Goal: Transaction & Acquisition: Purchase product/service

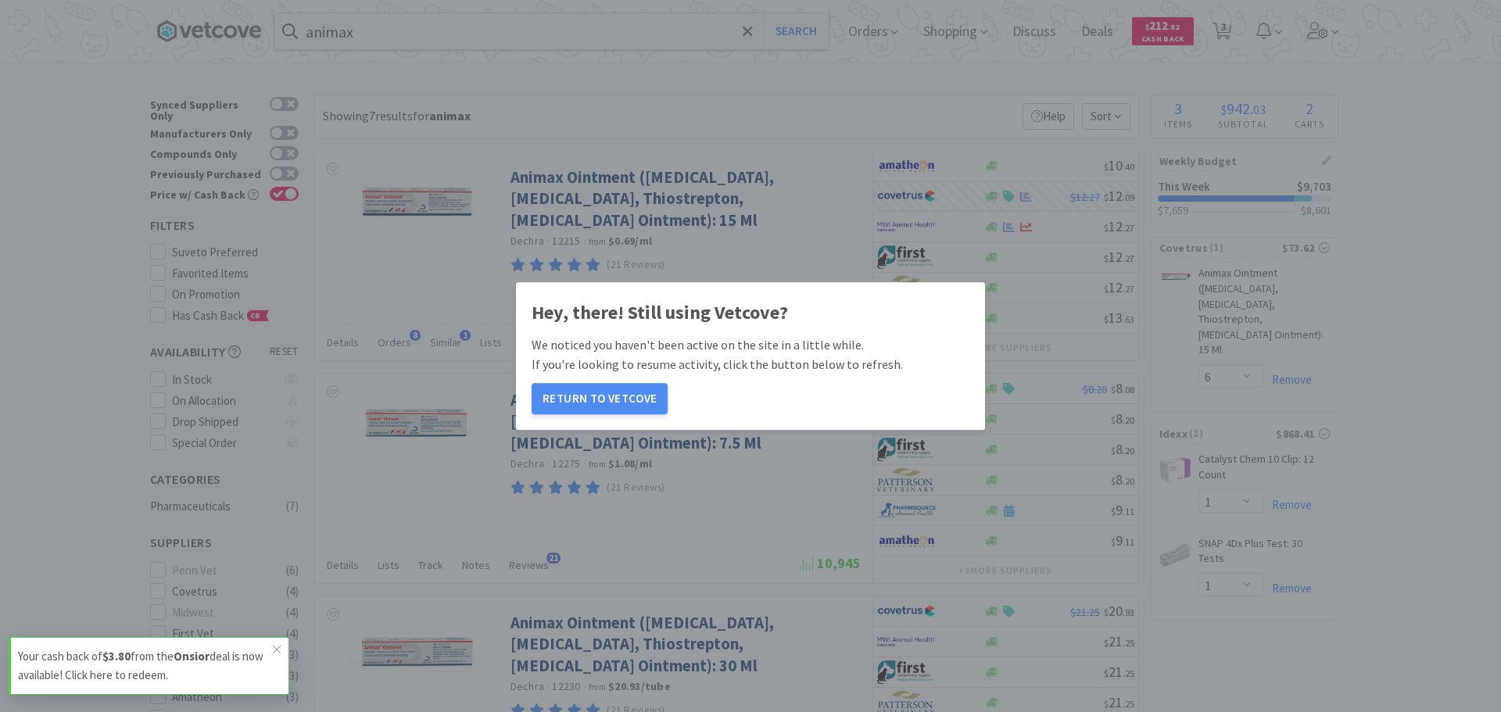
select select "6"
select select "1"
click at [575, 398] on button "Return to Vetcove" at bounding box center [600, 398] width 136 height 31
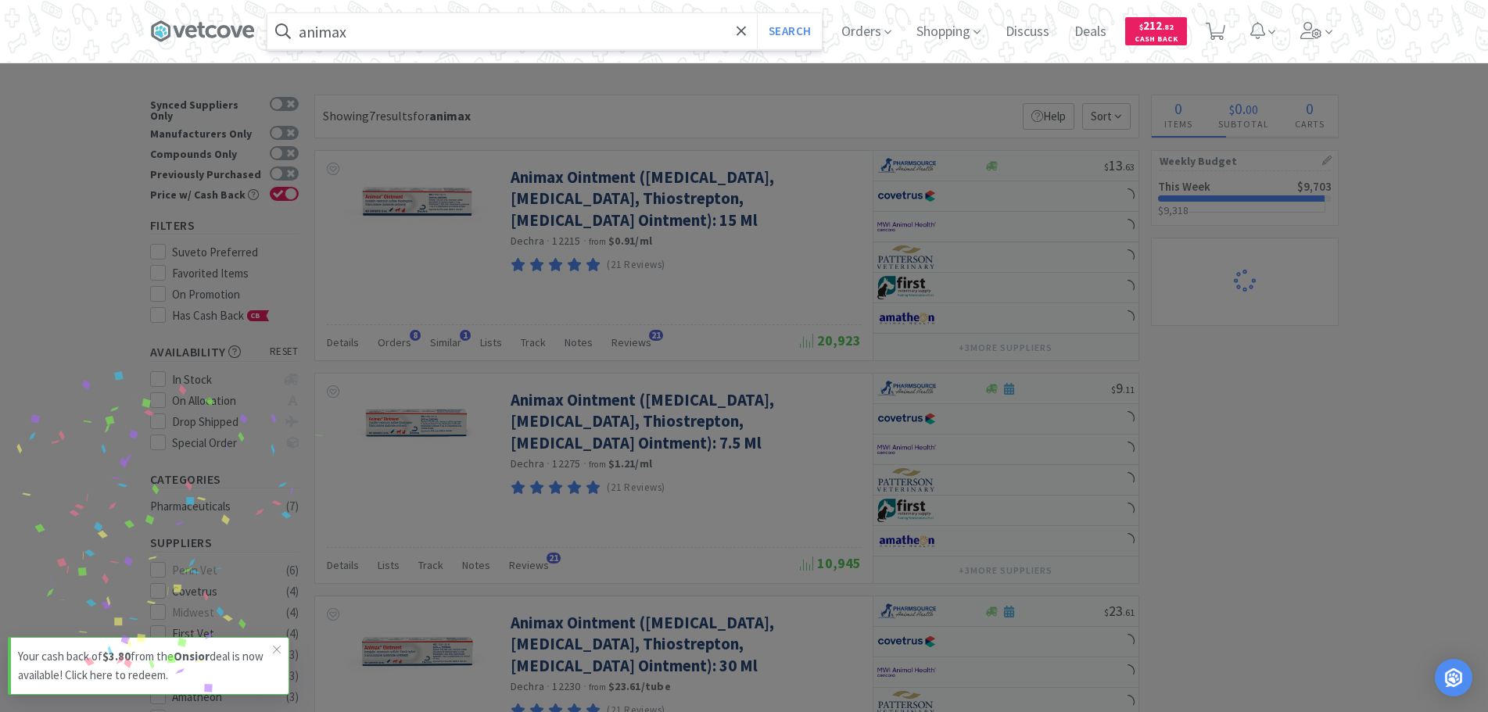
click at [408, 27] on input "animax" at bounding box center [544, 31] width 554 height 36
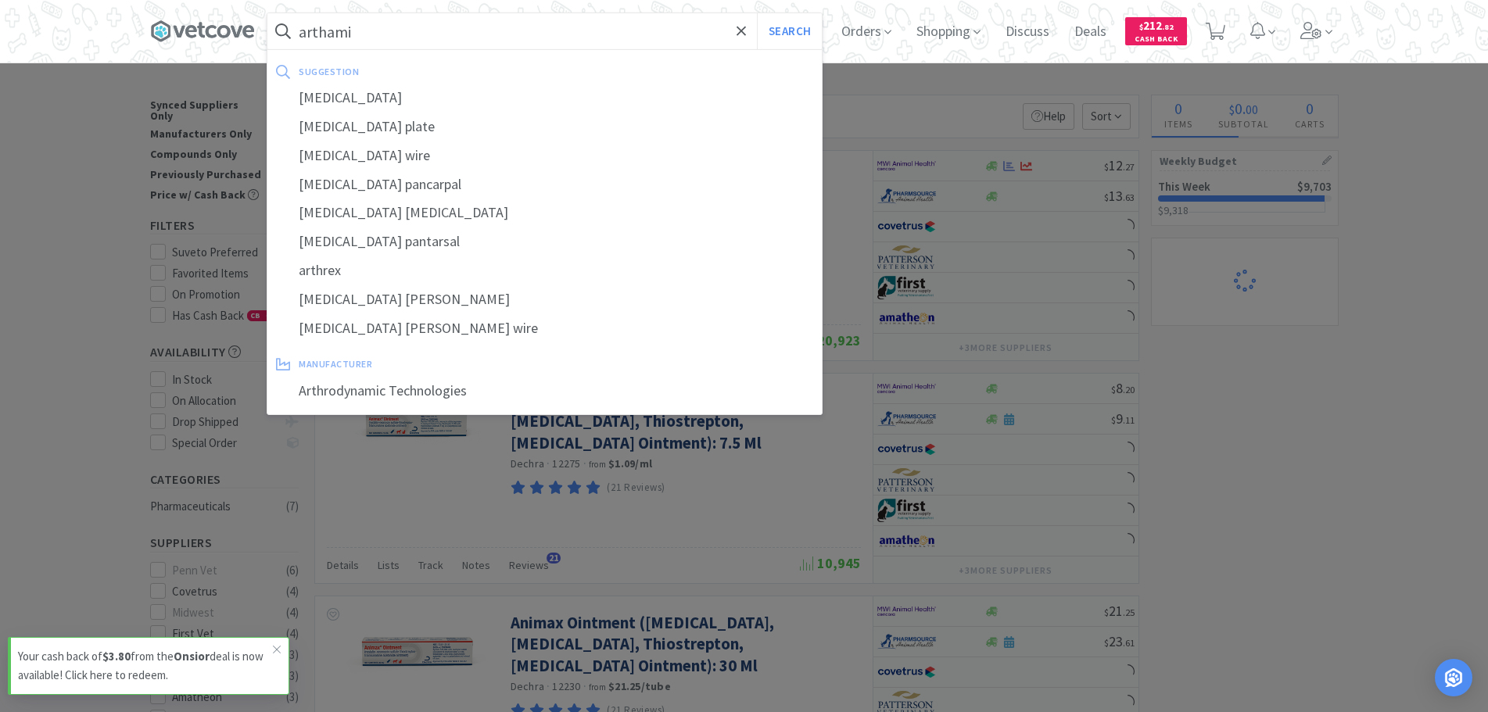
type input "arthamid"
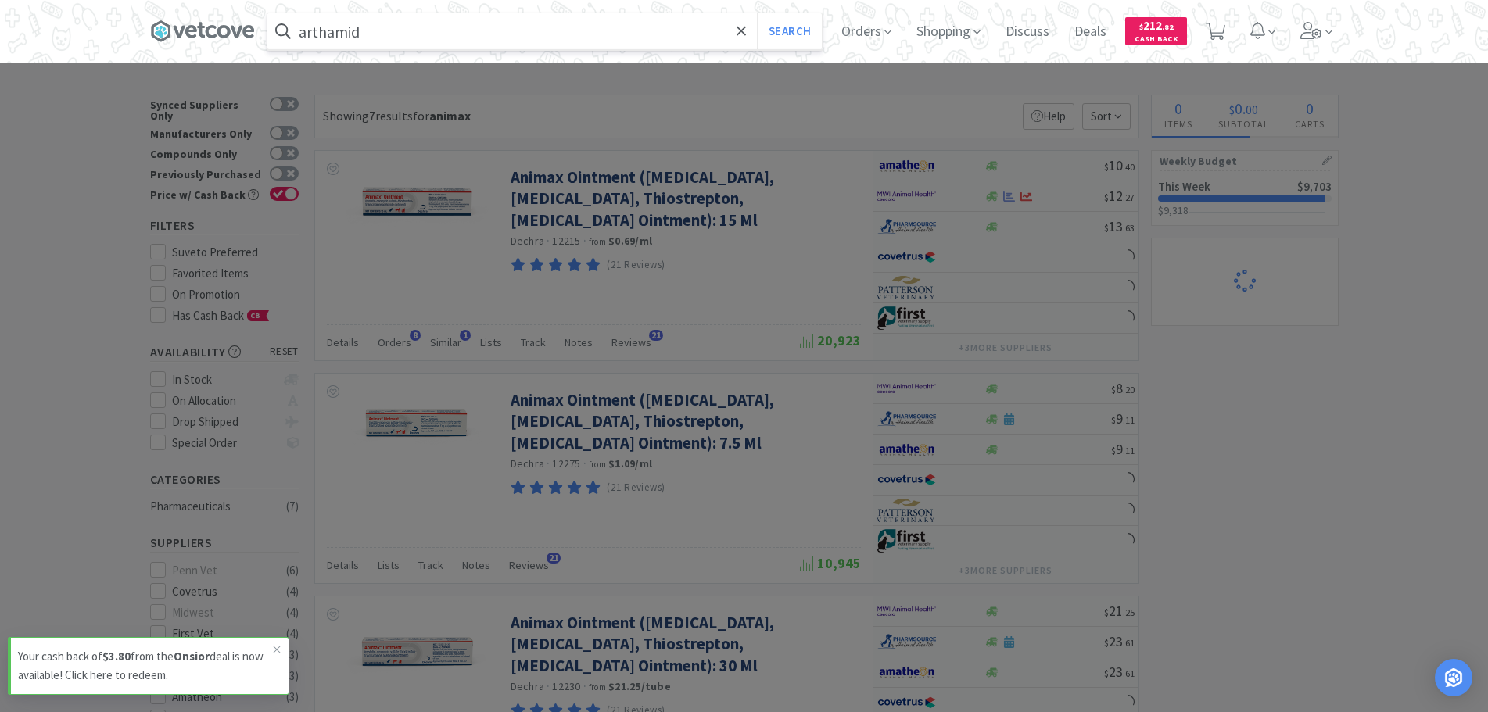
select select "6"
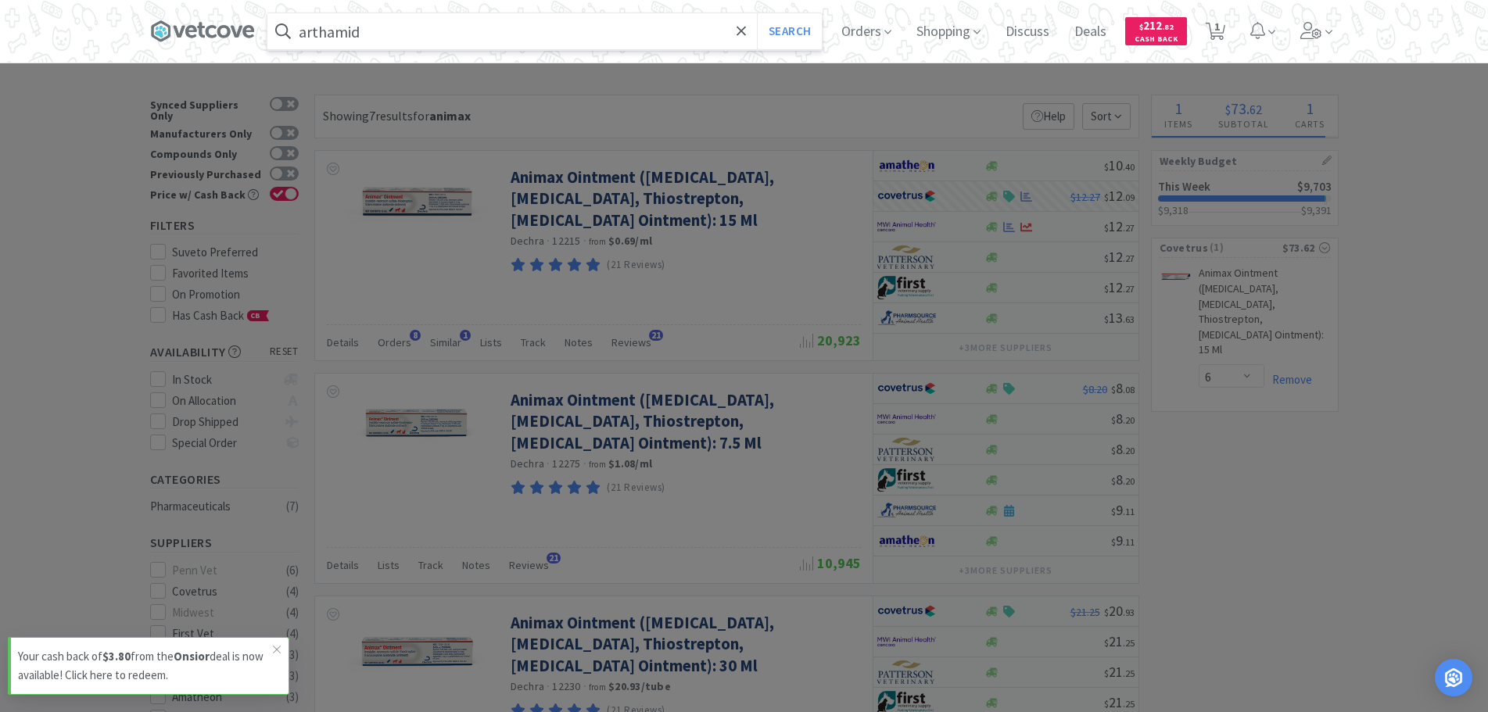
type input "arthamid"
click at [757, 13] on button "Search" at bounding box center [789, 31] width 65 height 36
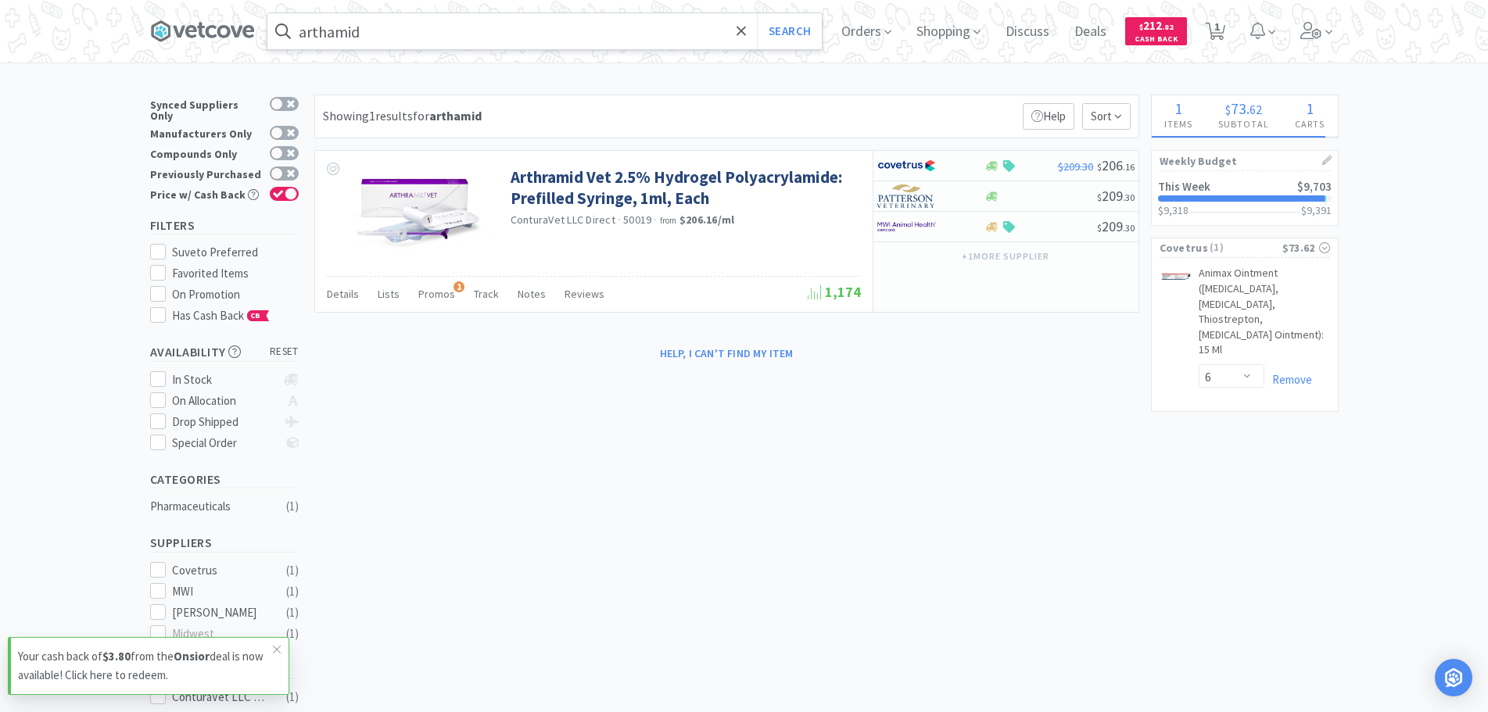
select select "1"
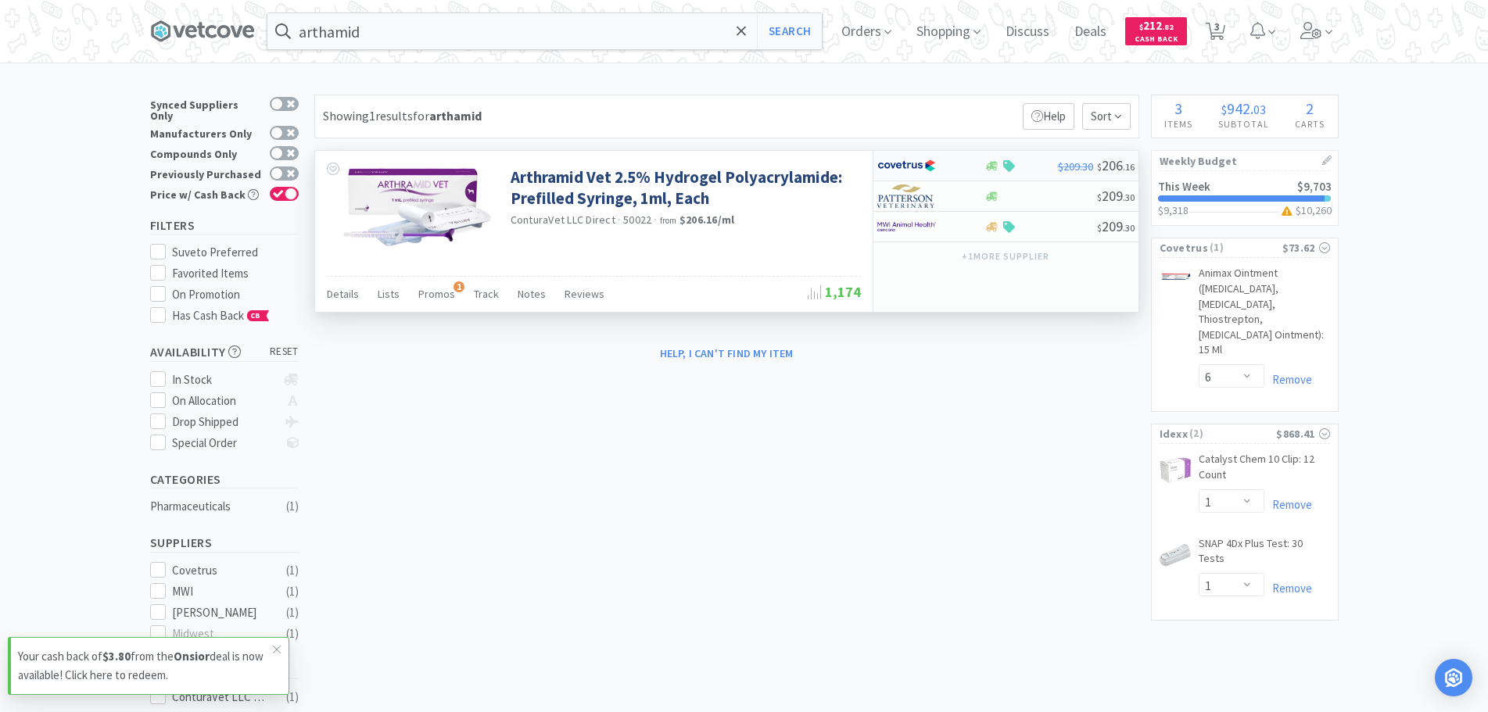
click at [908, 168] on img at bounding box center [906, 165] width 59 height 23
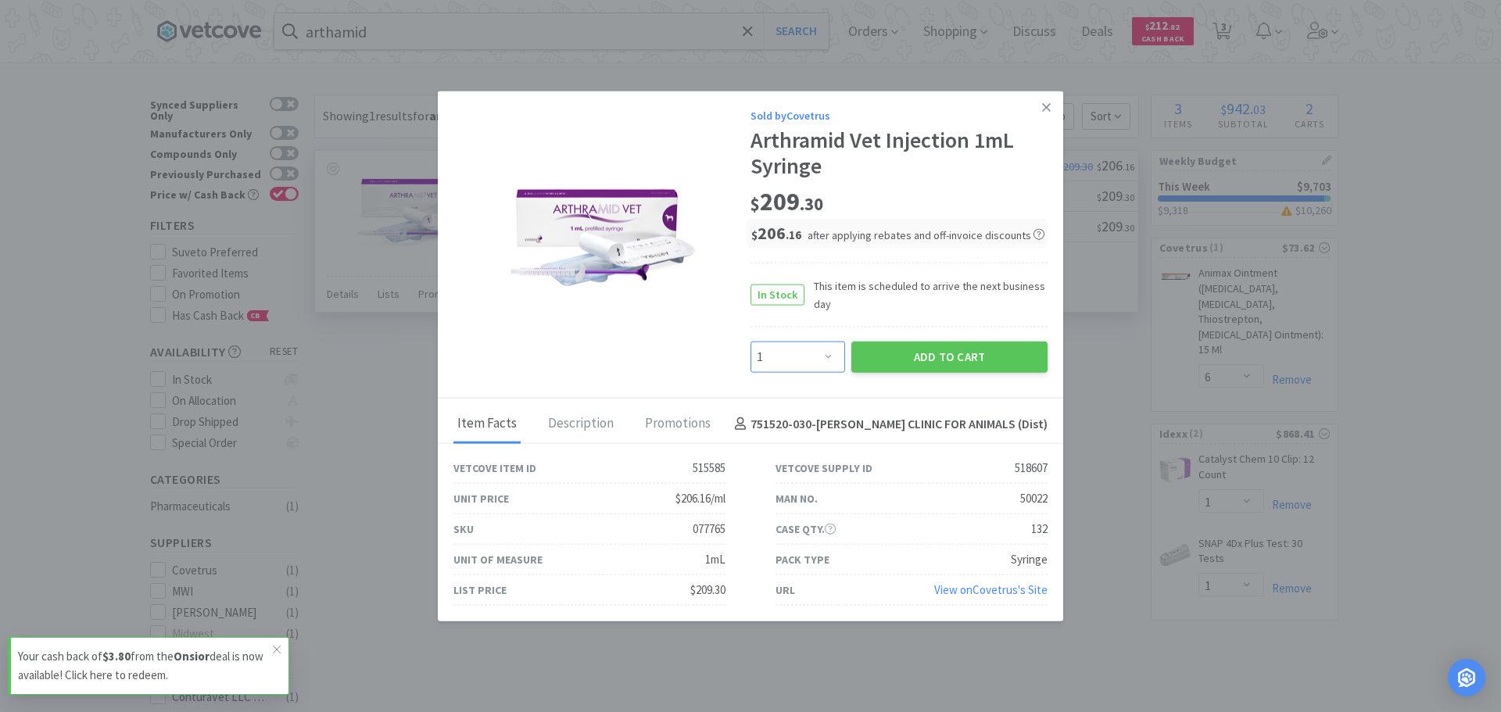
click at [825, 359] on select "Enter Quantity 1 2 3 4 5 6 7 8 9 10 11 12 13 14 15 16 17 18 19 20 Enter Quantity" at bounding box center [798, 357] width 95 height 31
select select "3"
click at [751, 342] on select "Enter Quantity 1 2 3 4 5 6 7 8 9 10 11 12 13 14 15 16 17 18 19 20 Enter Quantity" at bounding box center [798, 357] width 95 height 31
click at [908, 365] on button "Add to Cart" at bounding box center [950, 357] width 196 height 31
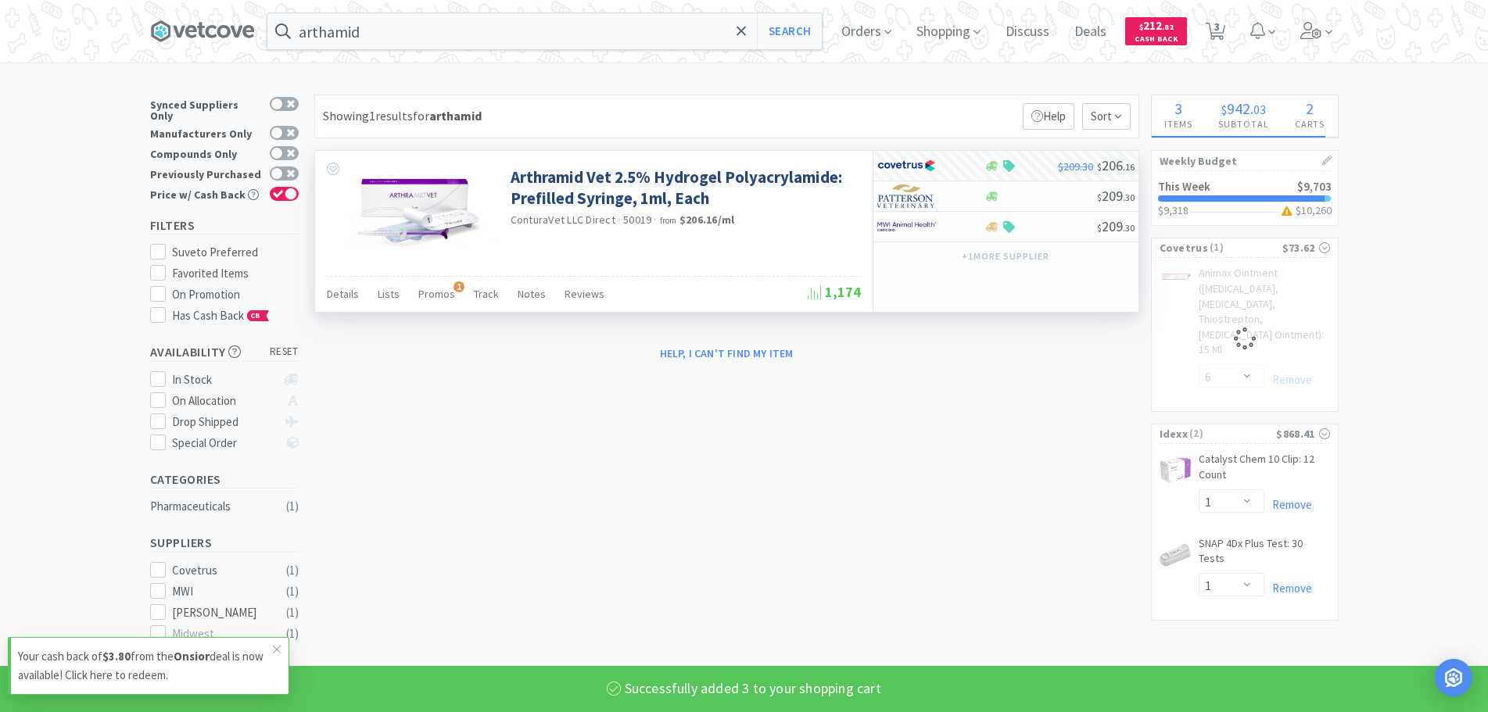
select select "3"
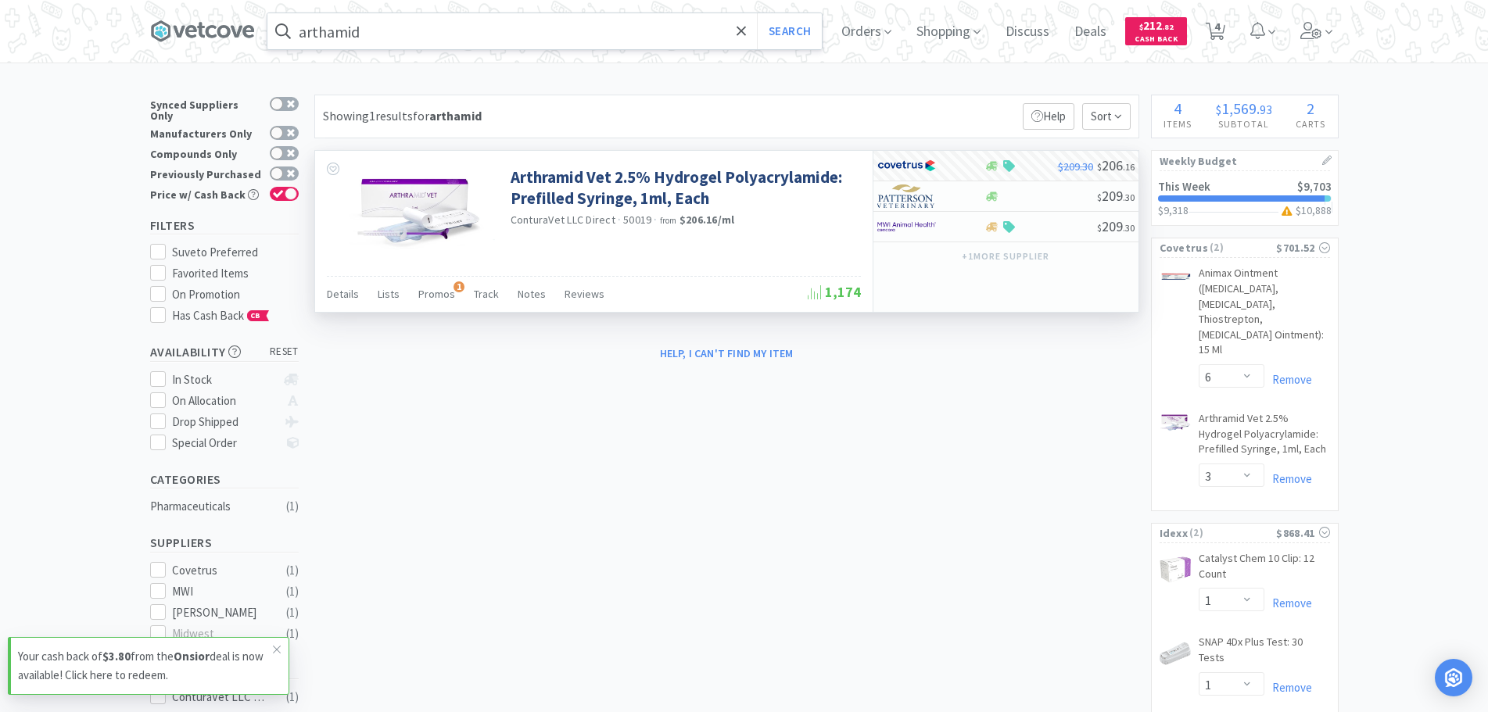
click at [370, 40] on input "arthamid" at bounding box center [544, 31] width 554 height 36
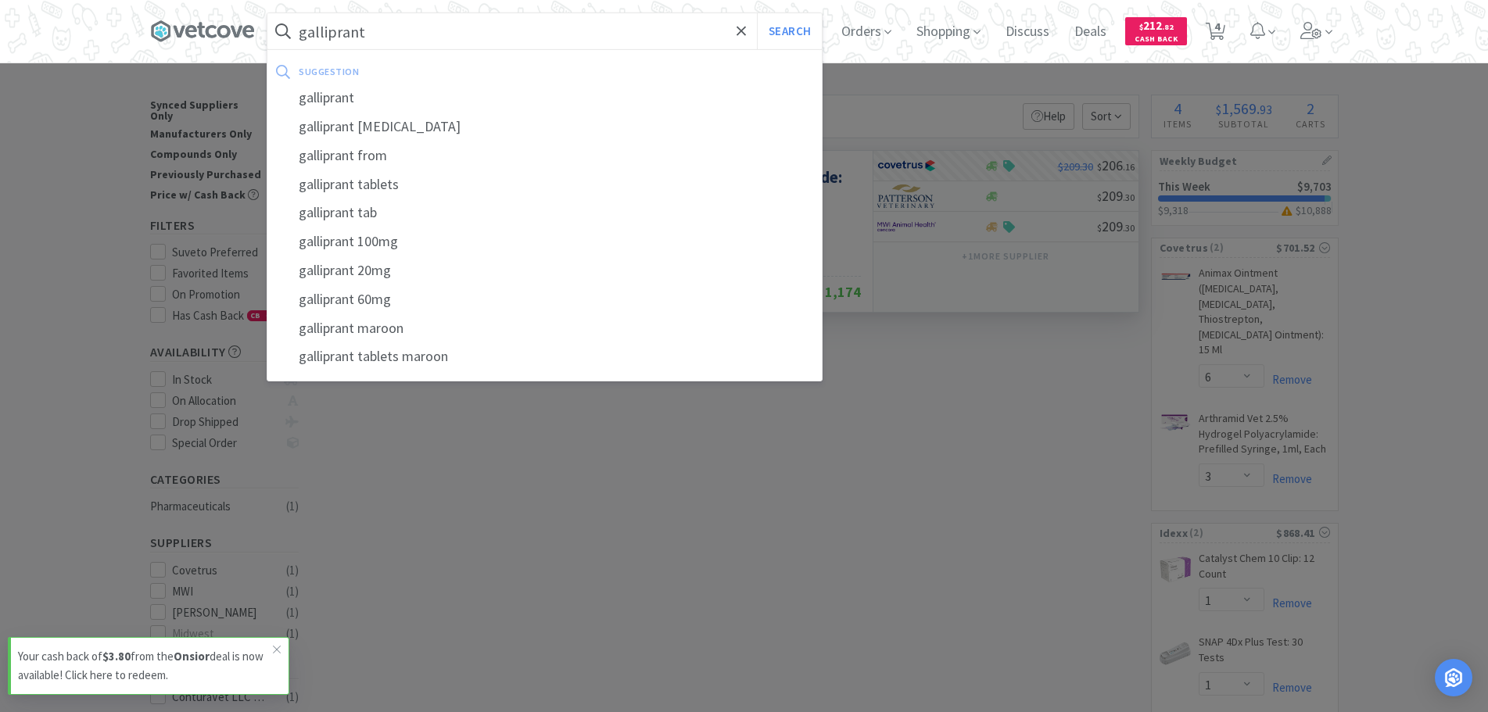
type input "galliprant"
click at [757, 13] on button "Search" at bounding box center [789, 31] width 65 height 36
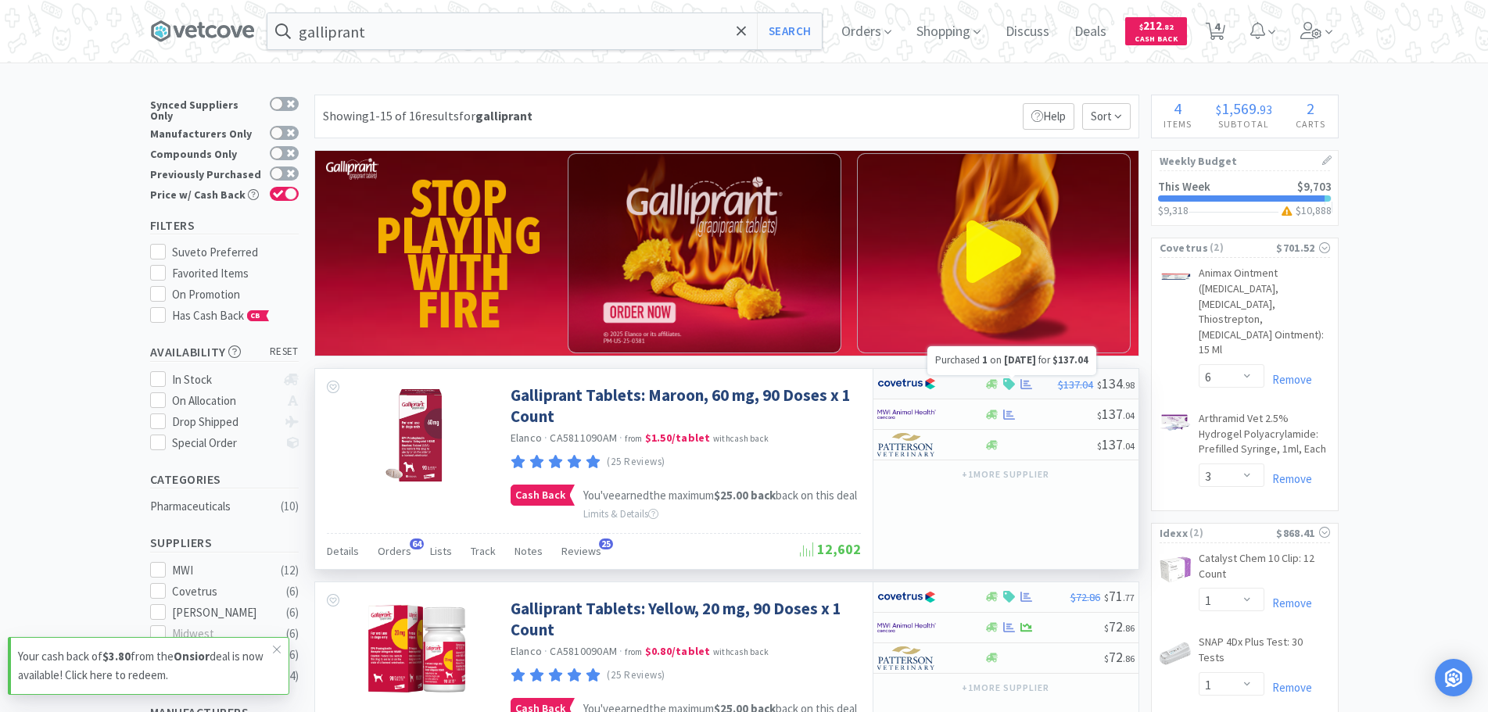
click at [1024, 387] on icon at bounding box center [1027, 384] width 12 height 12
select select "1"
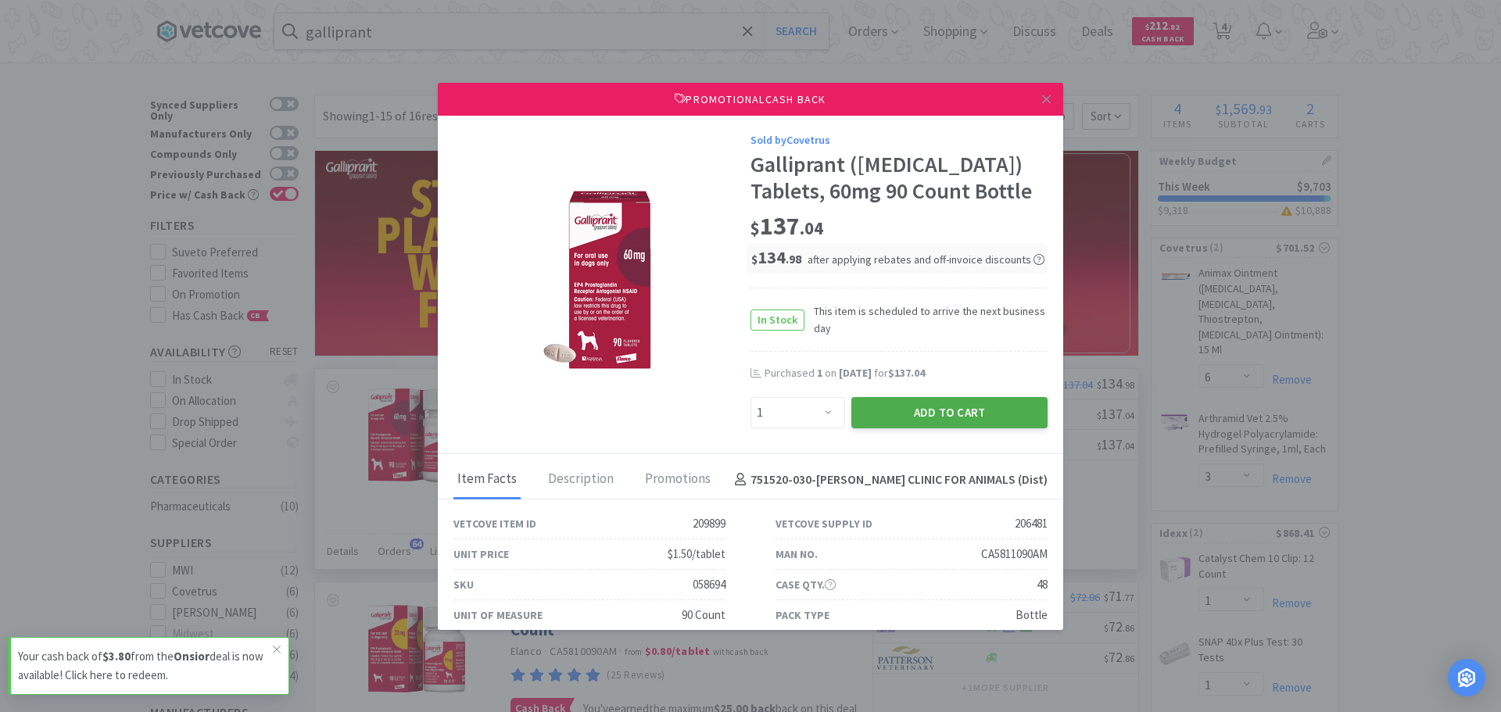
click at [963, 422] on button "Add to Cart" at bounding box center [950, 412] width 196 height 31
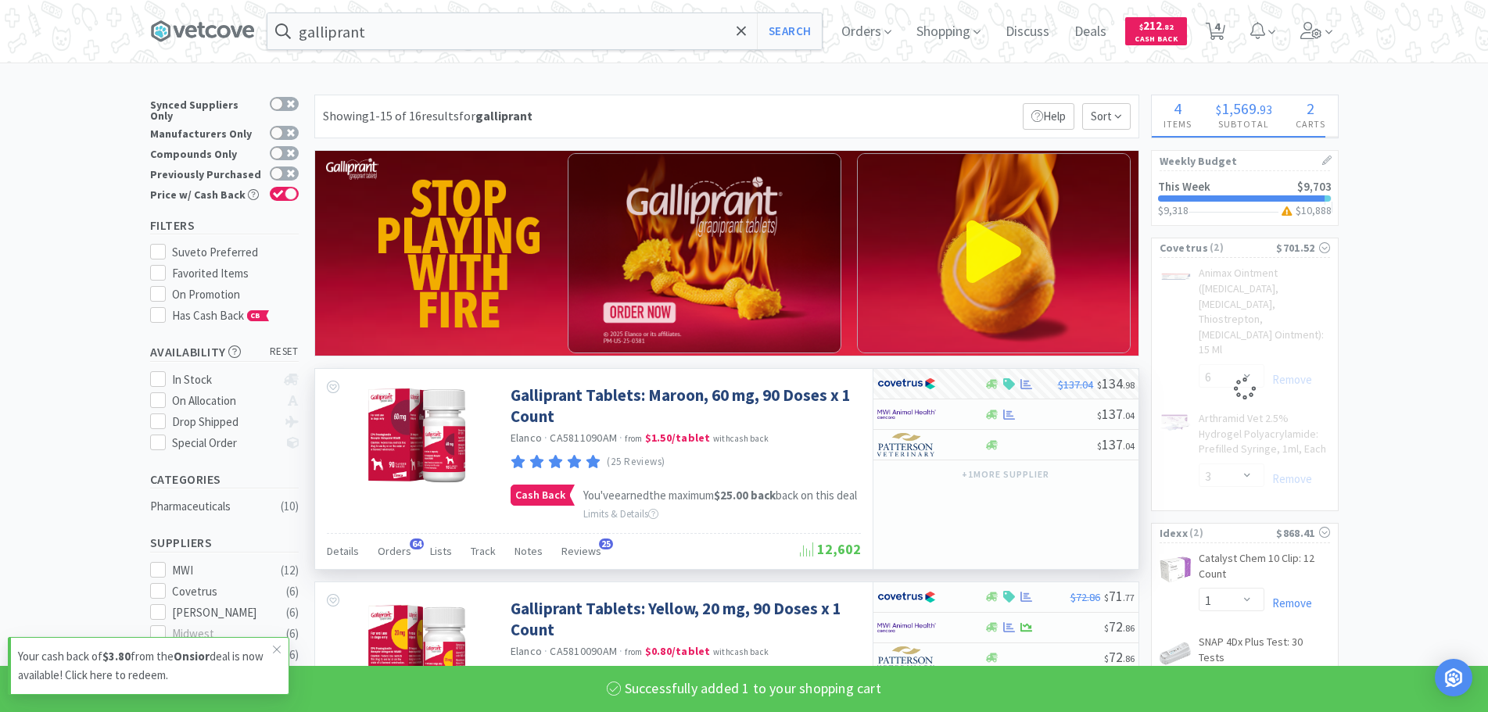
select select "1"
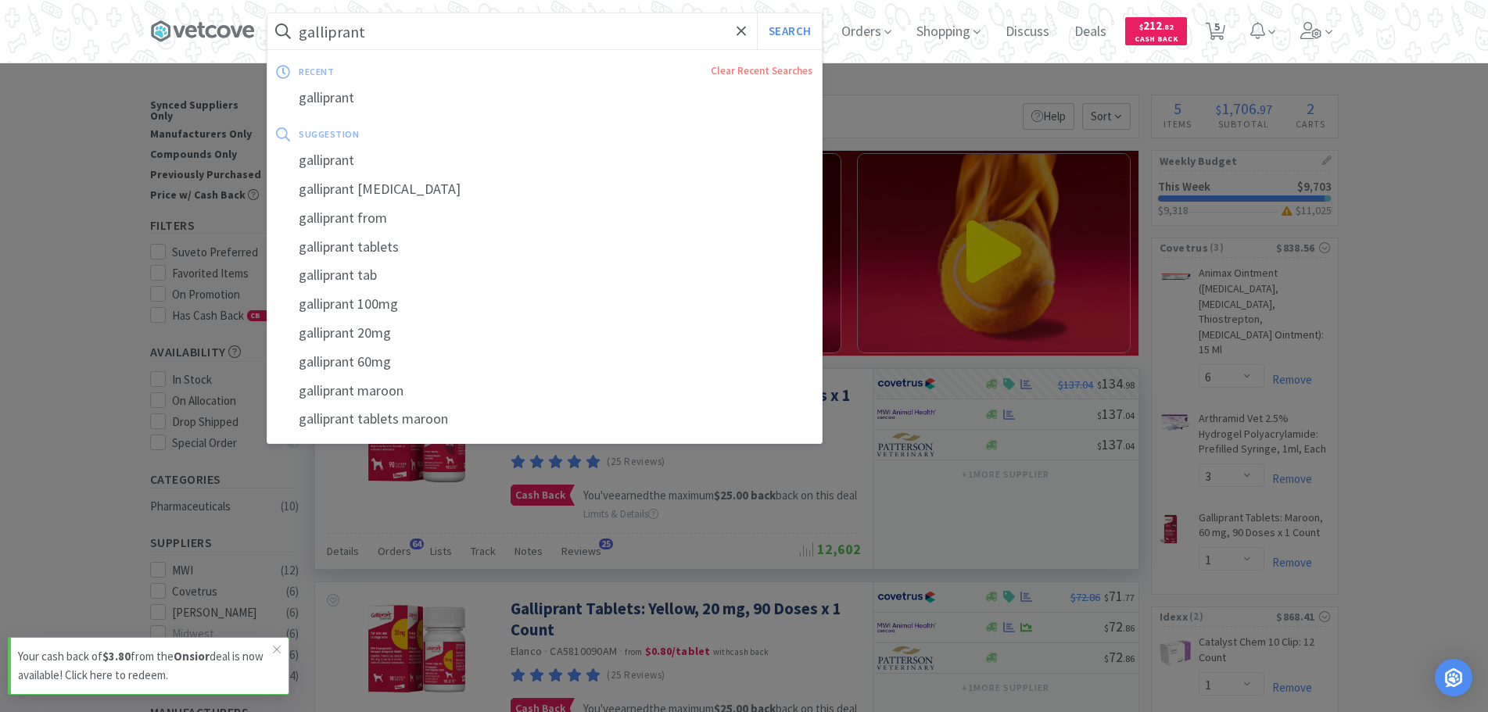
click at [432, 42] on input "galliprant" at bounding box center [544, 31] width 554 height 36
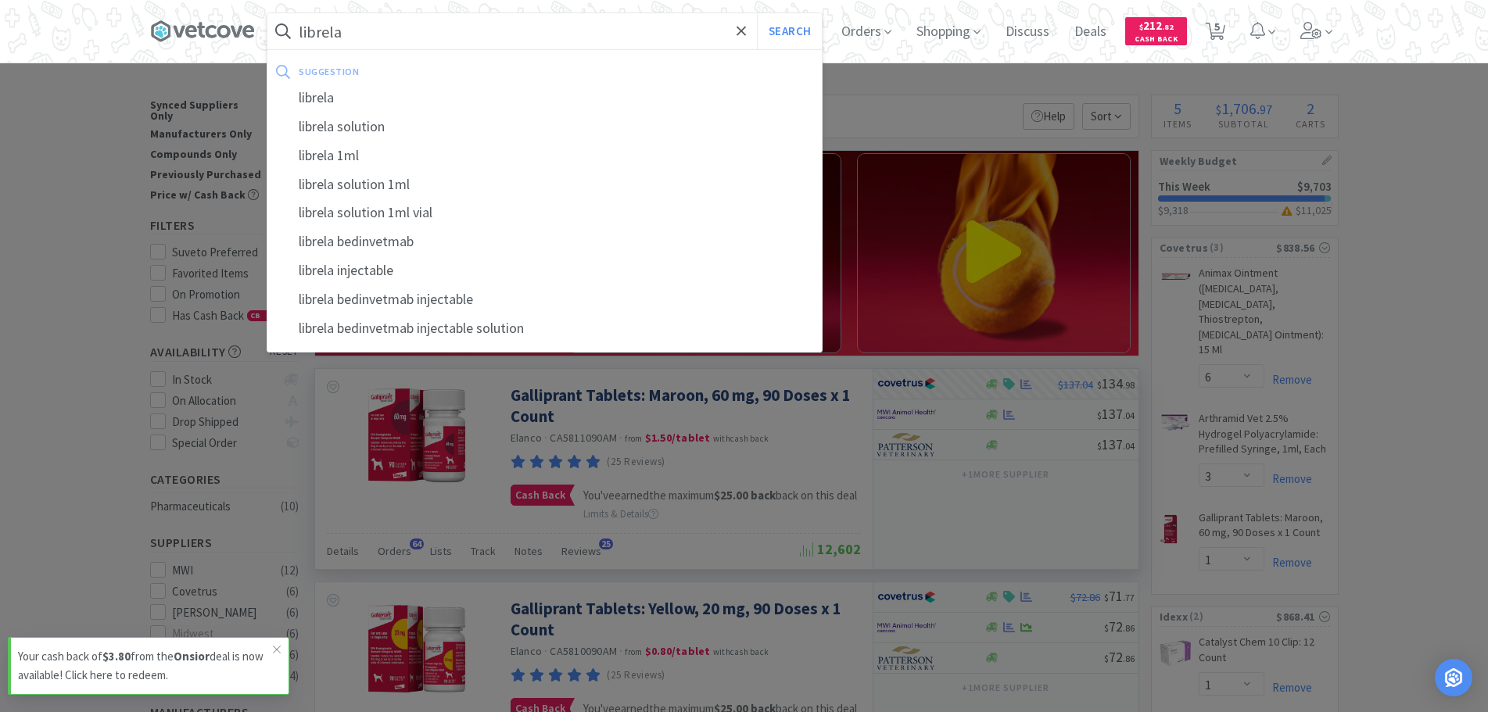
type input "librela"
click at [757, 13] on button "Search" at bounding box center [789, 31] width 65 height 36
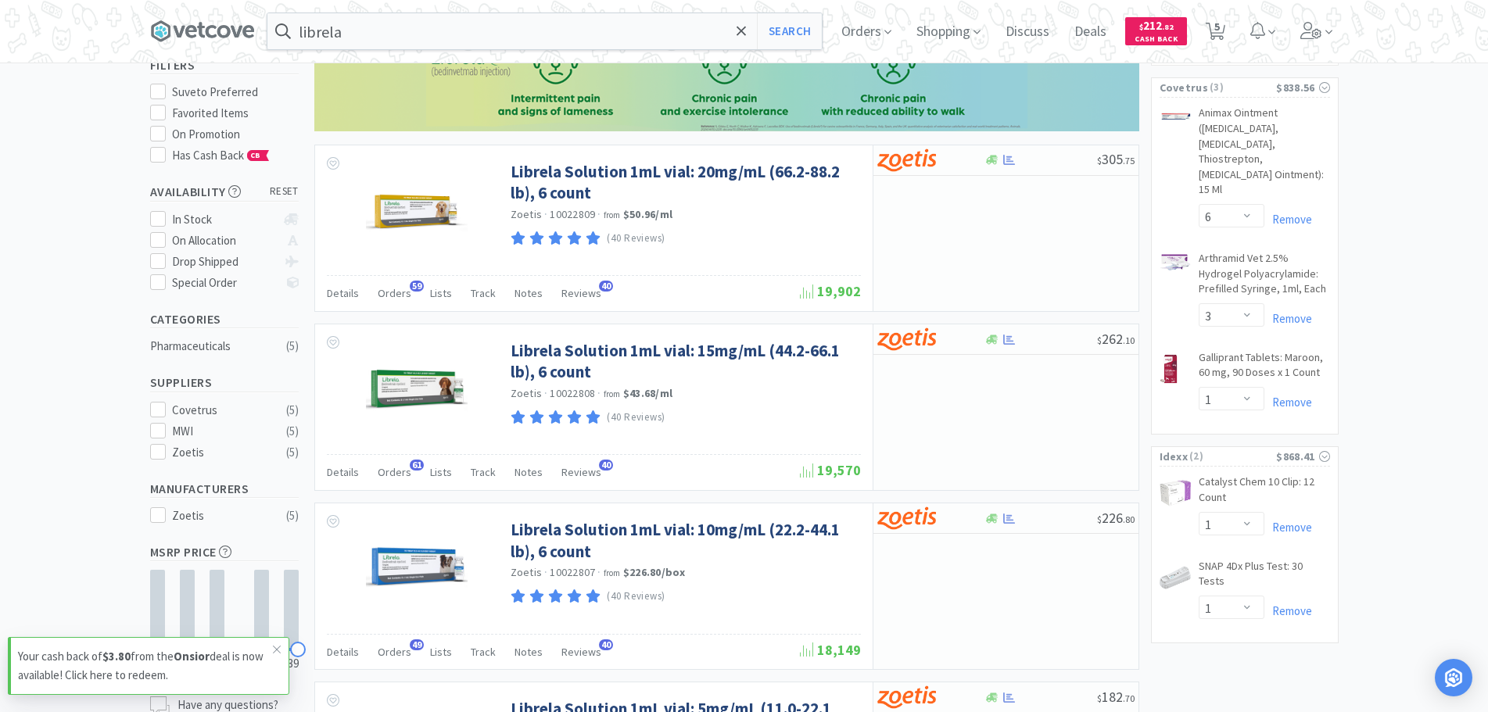
scroll to position [169, 0]
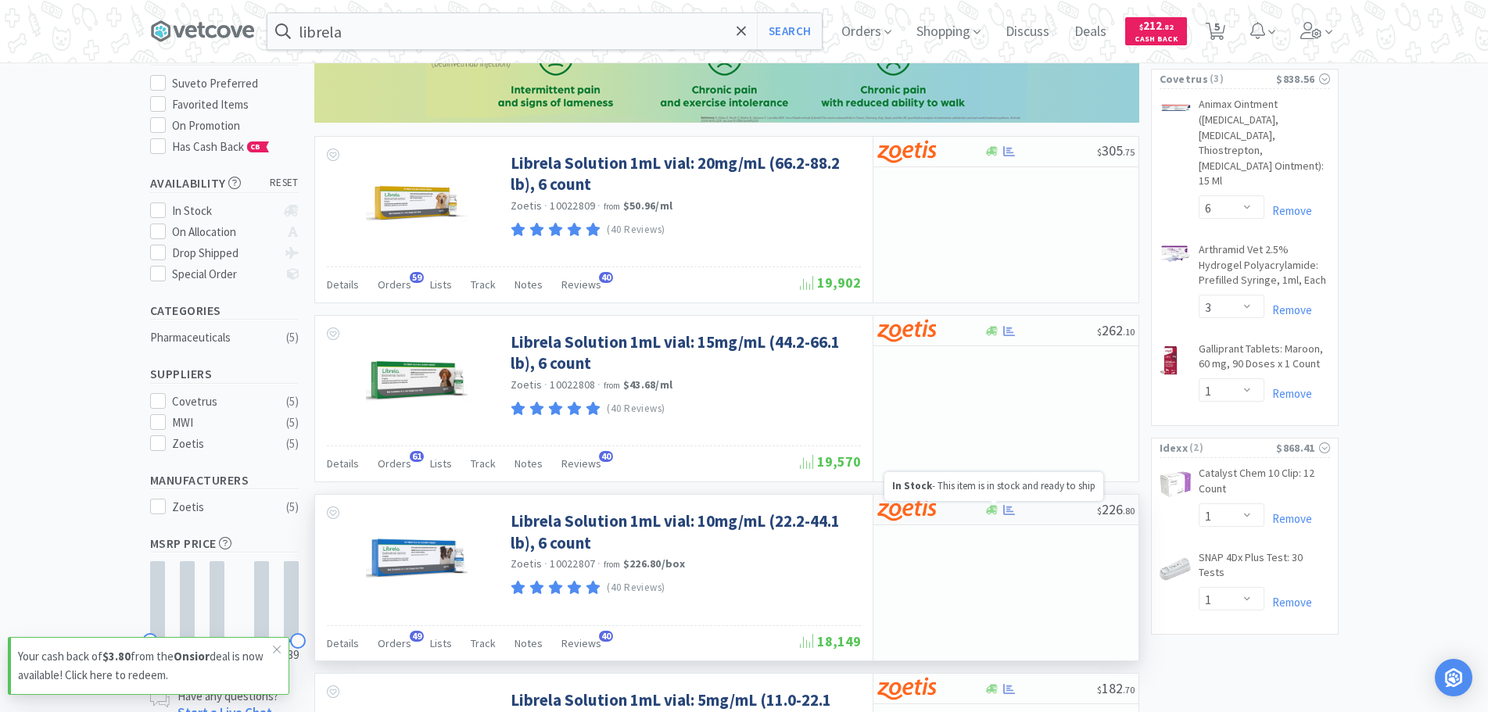
click at [995, 515] on icon at bounding box center [992, 509] width 12 height 9
select select "1"
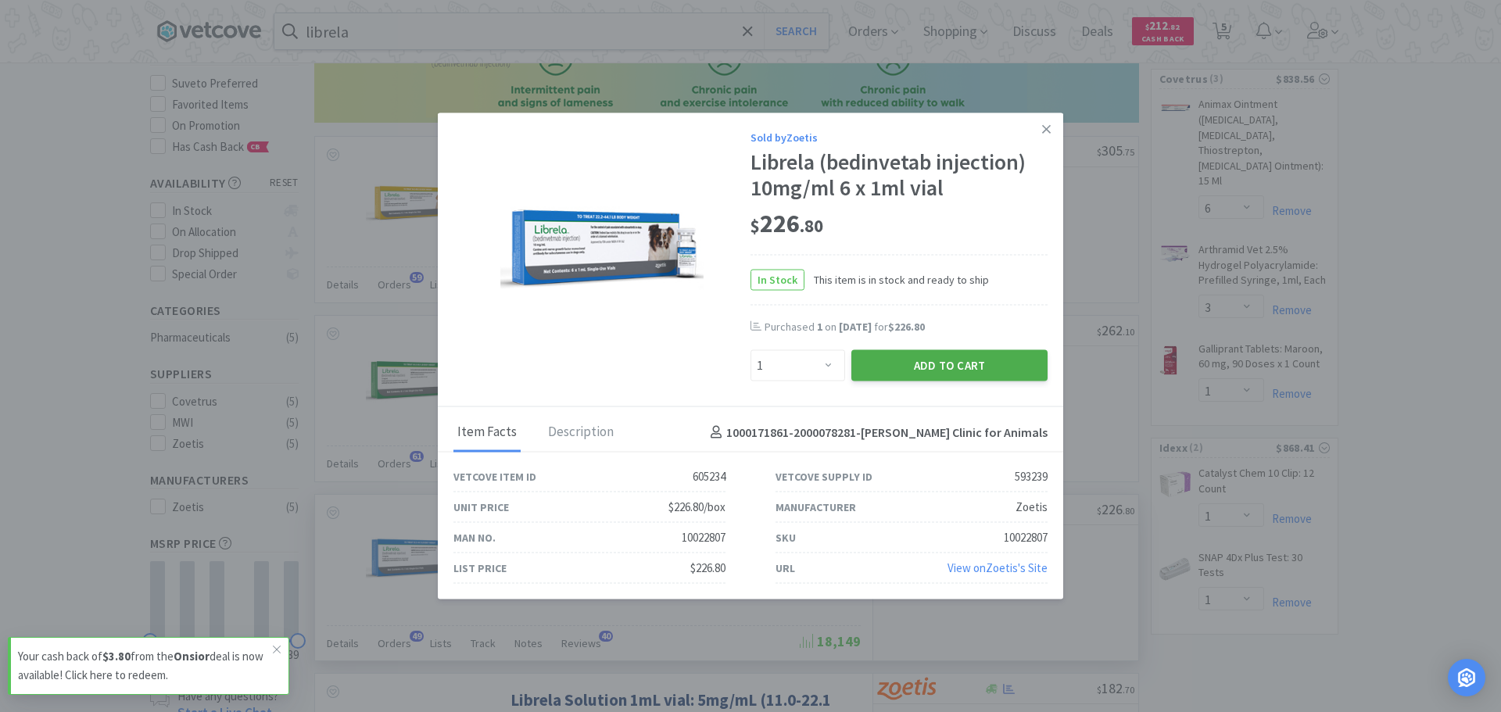
click at [924, 361] on button "Add to Cart" at bounding box center [950, 365] width 196 height 31
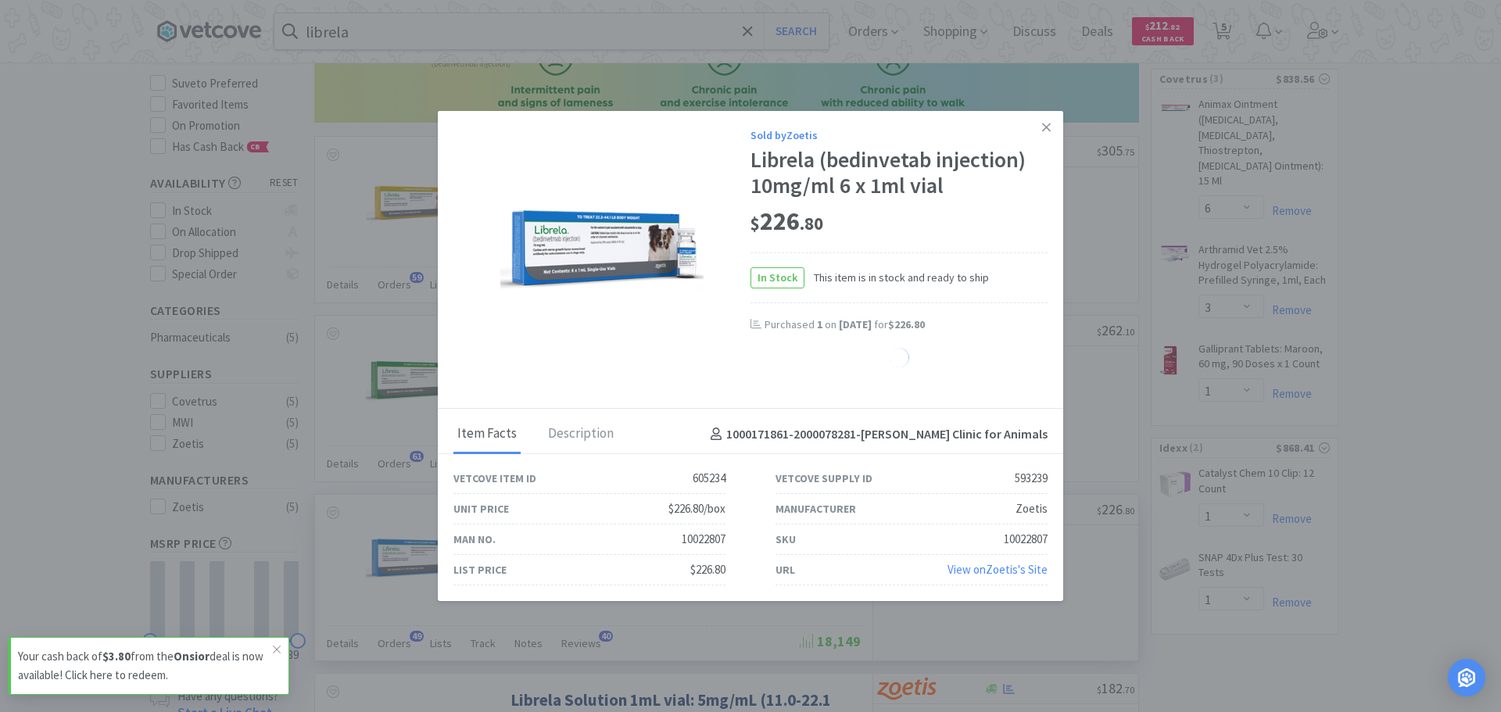
select select "1"
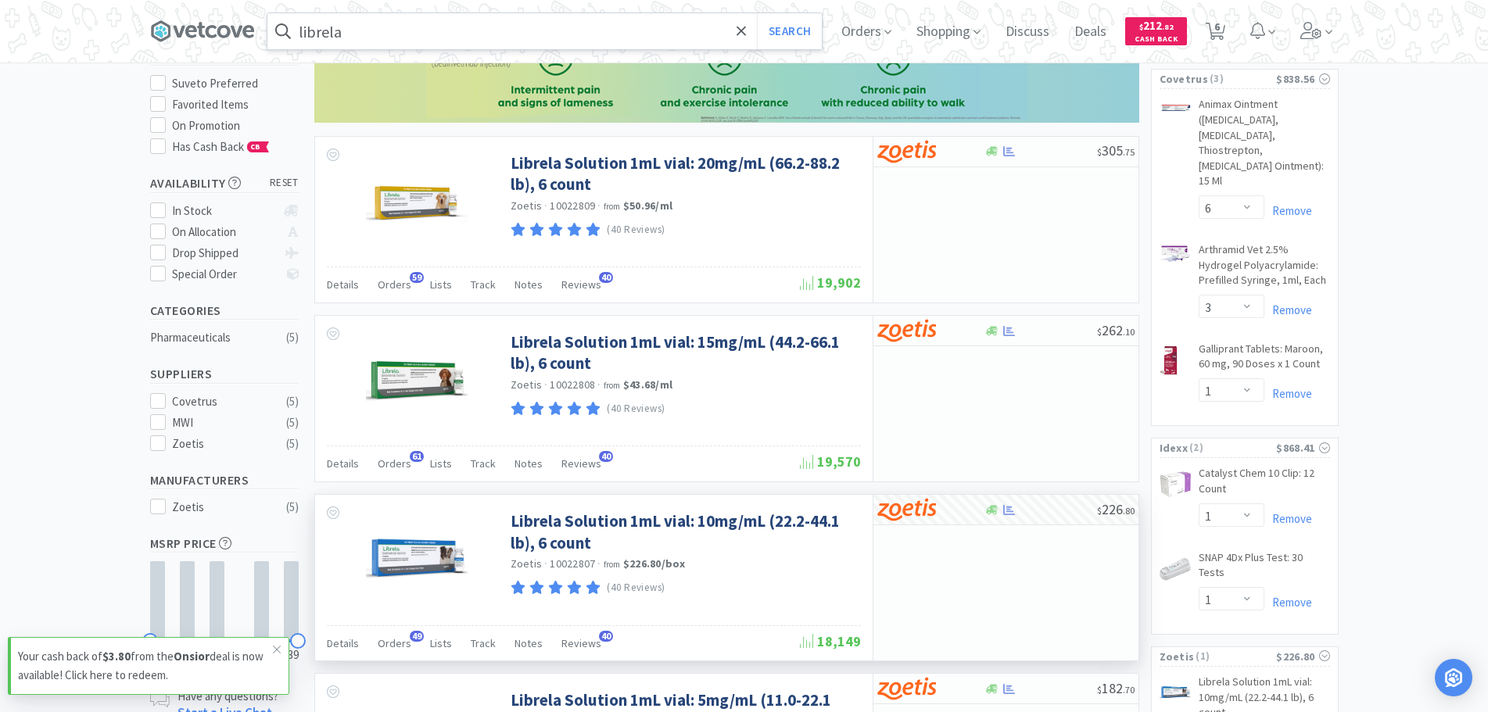
click at [358, 29] on input "librela" at bounding box center [544, 31] width 554 height 36
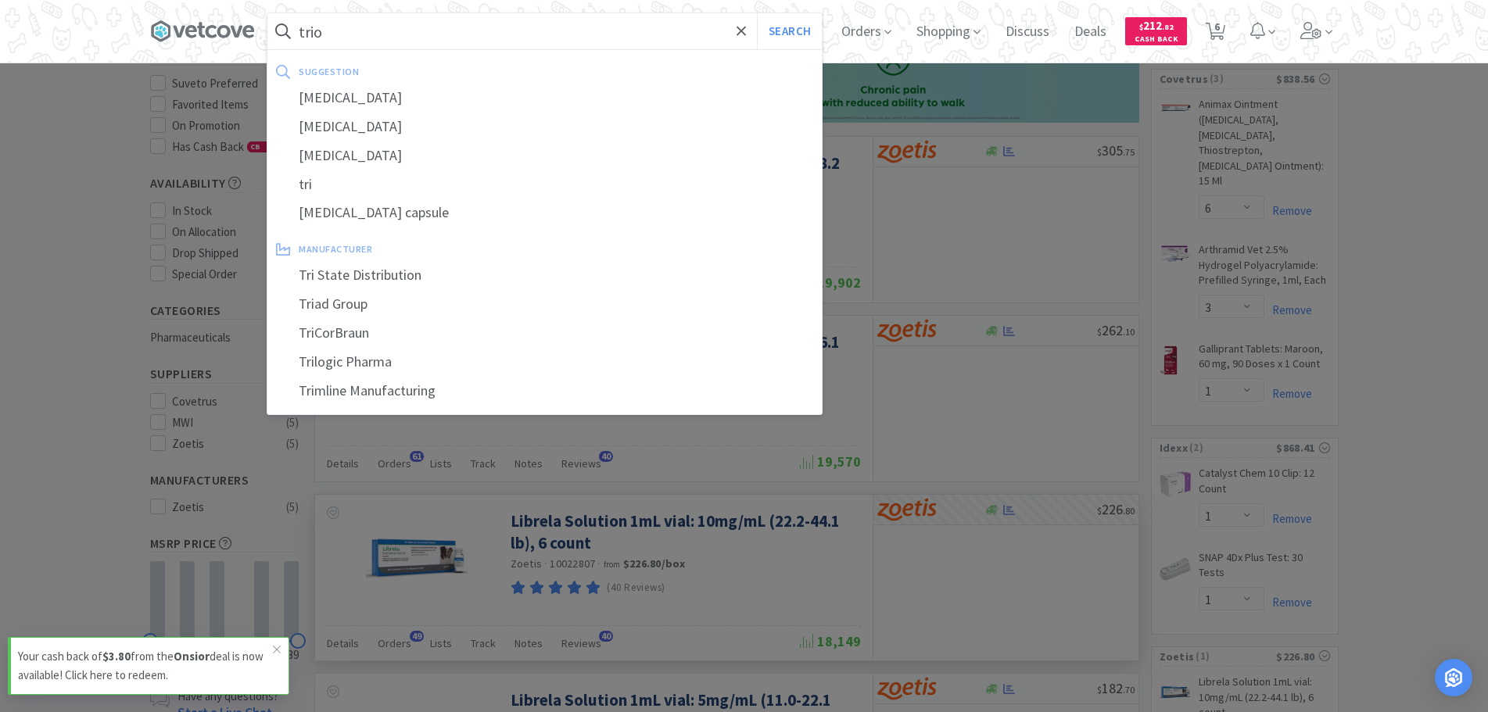
type input "trio"
click at [757, 13] on button "Search" at bounding box center [789, 31] width 65 height 36
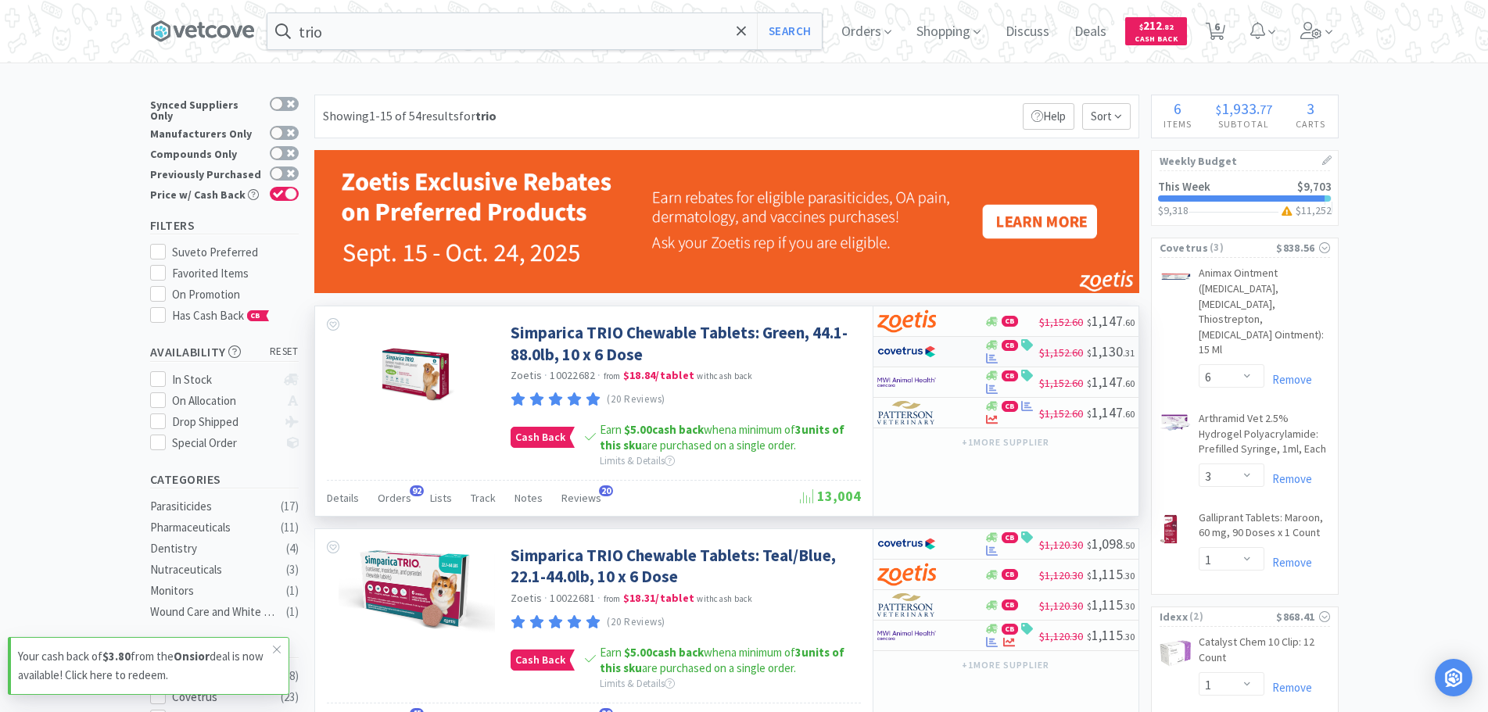
click at [1003, 353] on div "CB" at bounding box center [1012, 351] width 55 height 25
select select "2"
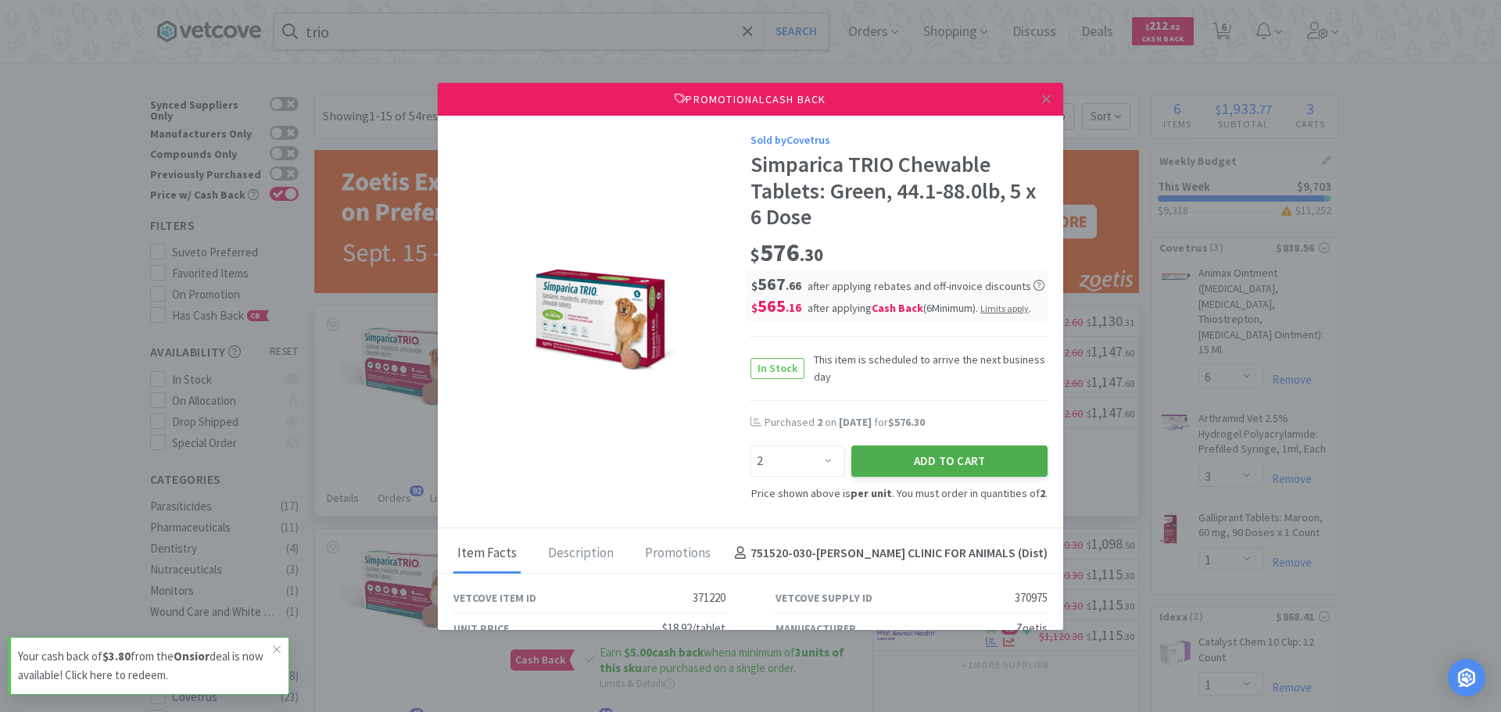
click at [961, 453] on button "Add to Cart" at bounding box center [950, 461] width 196 height 31
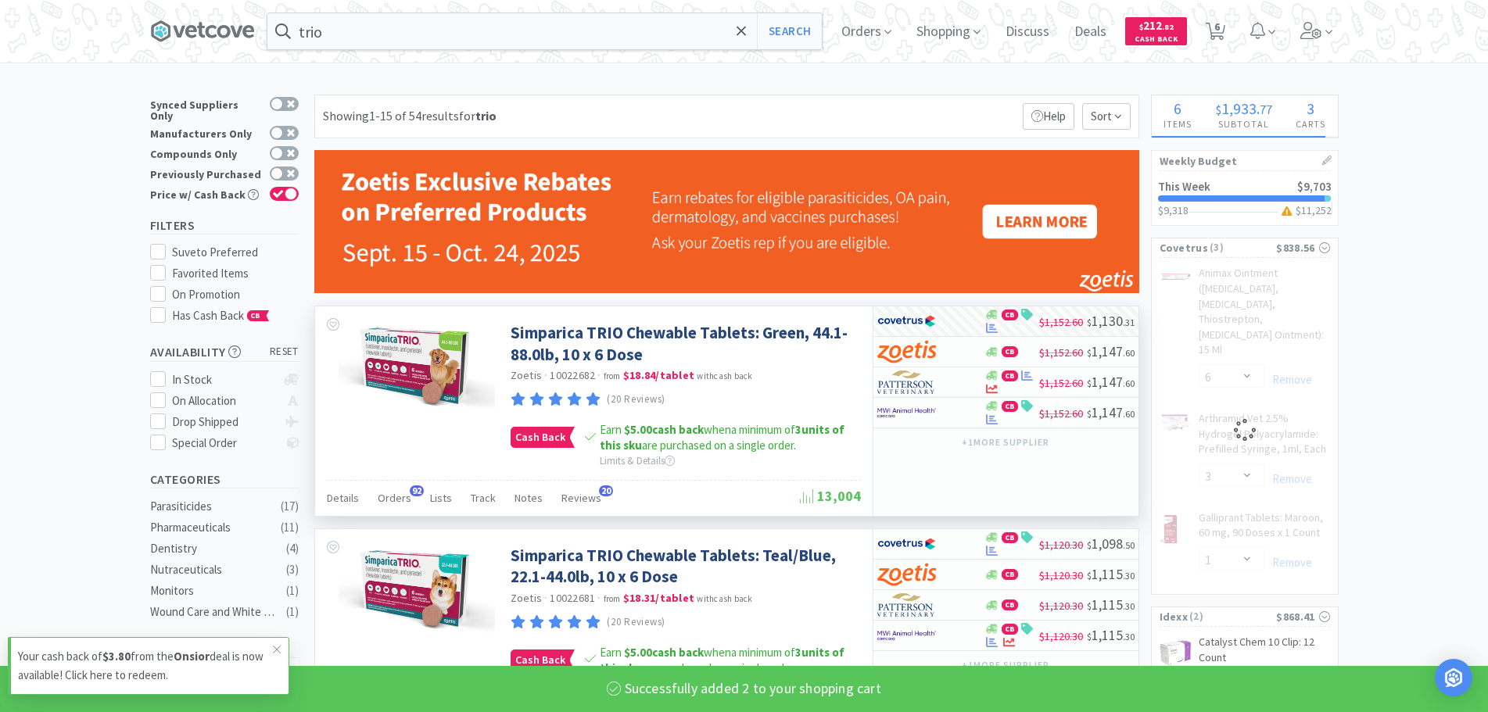
select select "2"
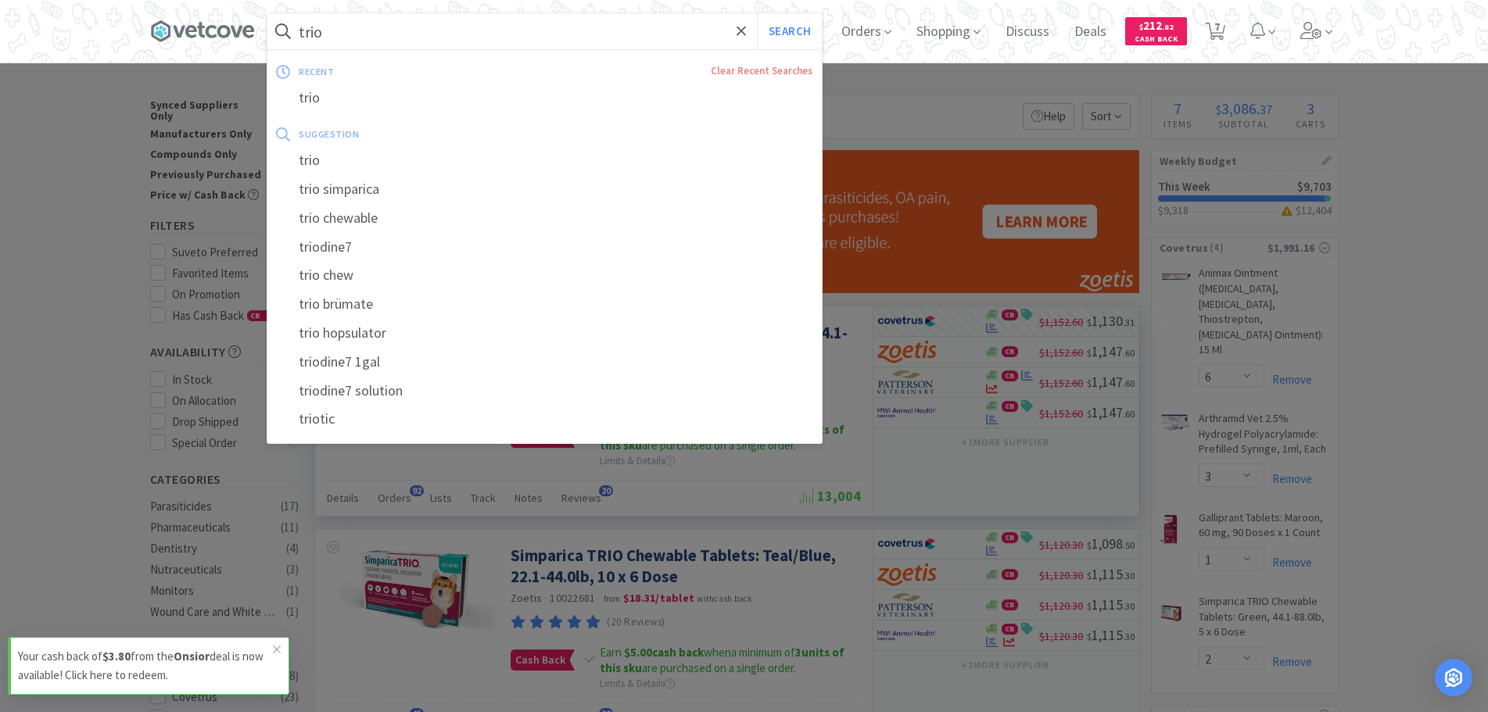
click at [443, 24] on input "trio" at bounding box center [544, 31] width 554 height 36
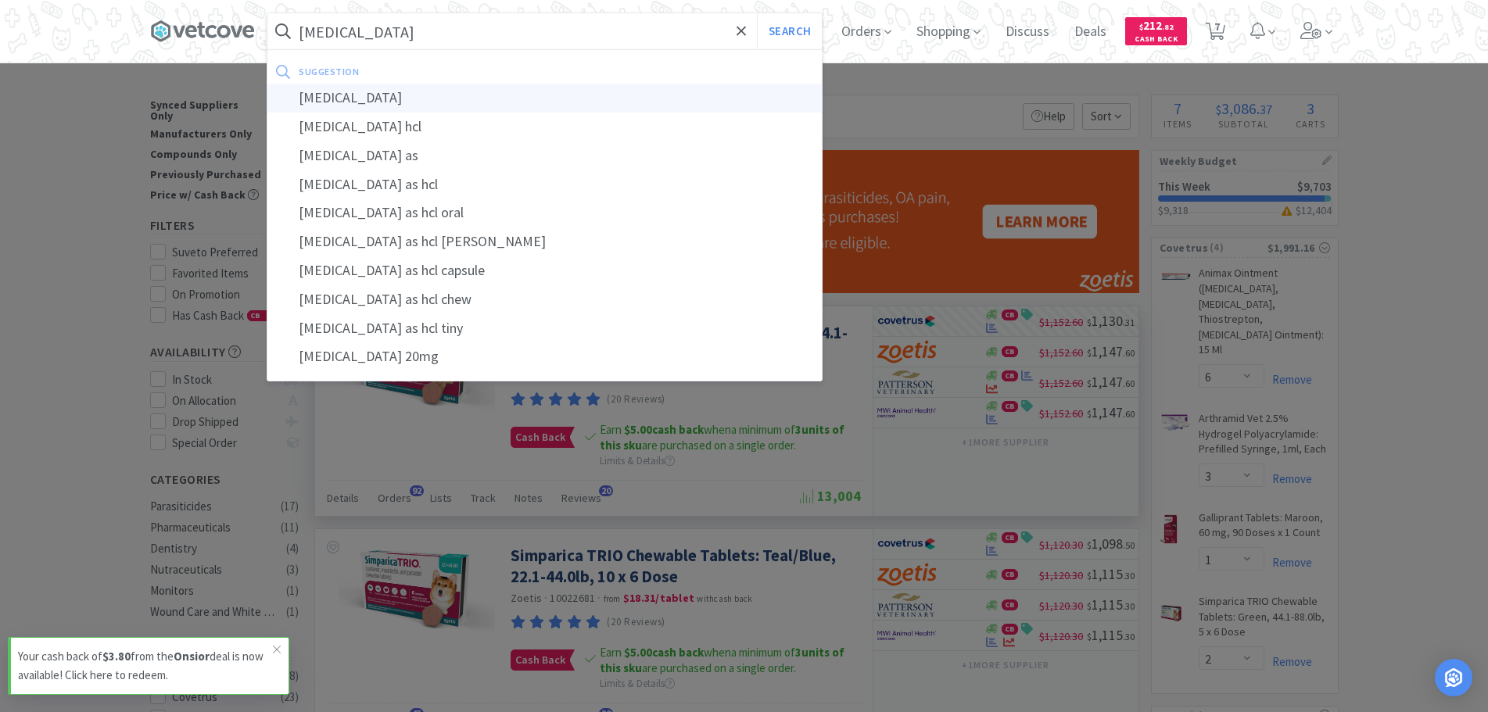
type input "fluoxetine"
click at [415, 108] on div "fluoxetine" at bounding box center [544, 98] width 554 height 29
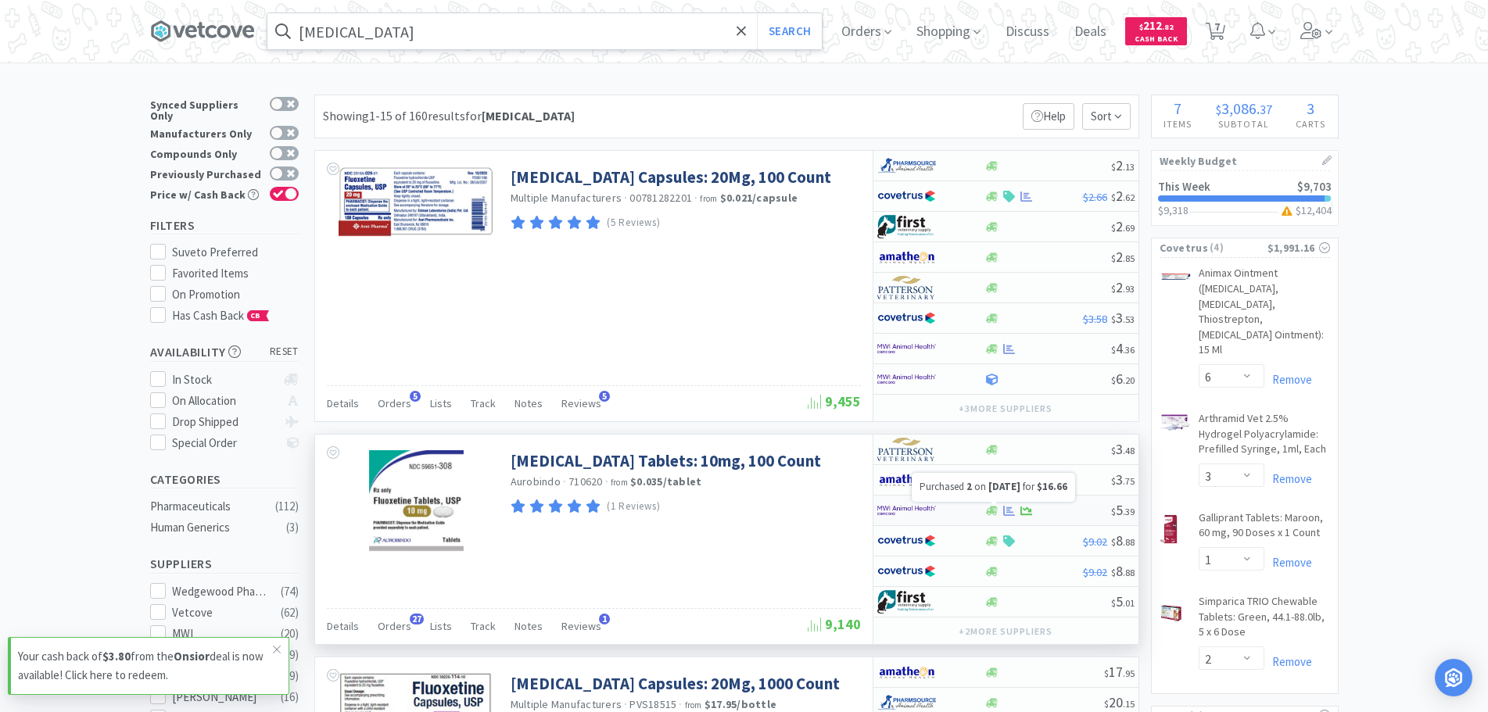
click at [1010, 512] on icon at bounding box center [1009, 510] width 12 height 10
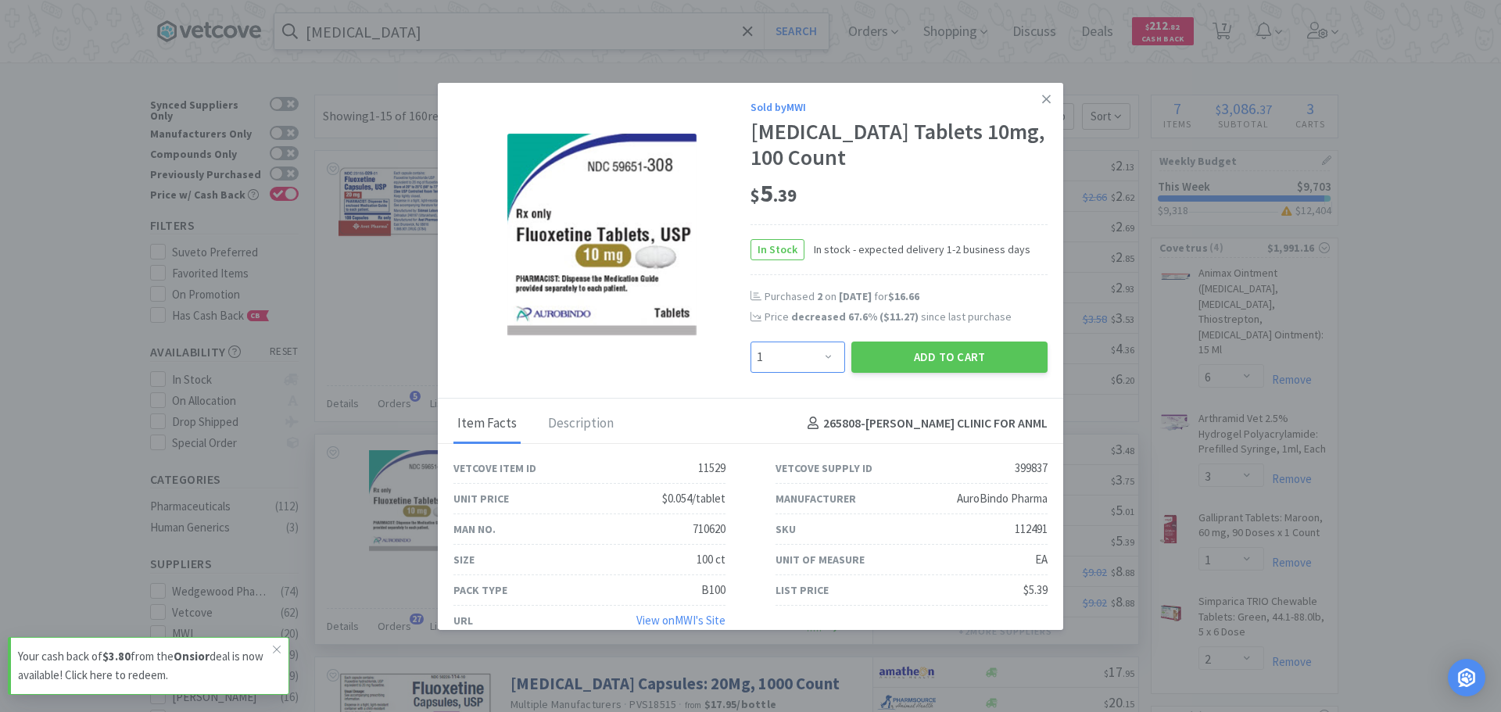
click at [785, 371] on select "Enter Quantity 1 2 3 4 5 6 7 8 9 10 11 12 13 14 15 16 17 18 19 20 Enter Quantity" at bounding box center [798, 357] width 95 height 31
select select "2"
click at [751, 342] on select "Enter Quantity 1 2 3 4 5 6 7 8 9 10 11 12 13 14 15 16 17 18 19 20 Enter Quantity" at bounding box center [798, 357] width 95 height 31
click at [897, 361] on button "Add to Cart" at bounding box center [950, 357] width 196 height 31
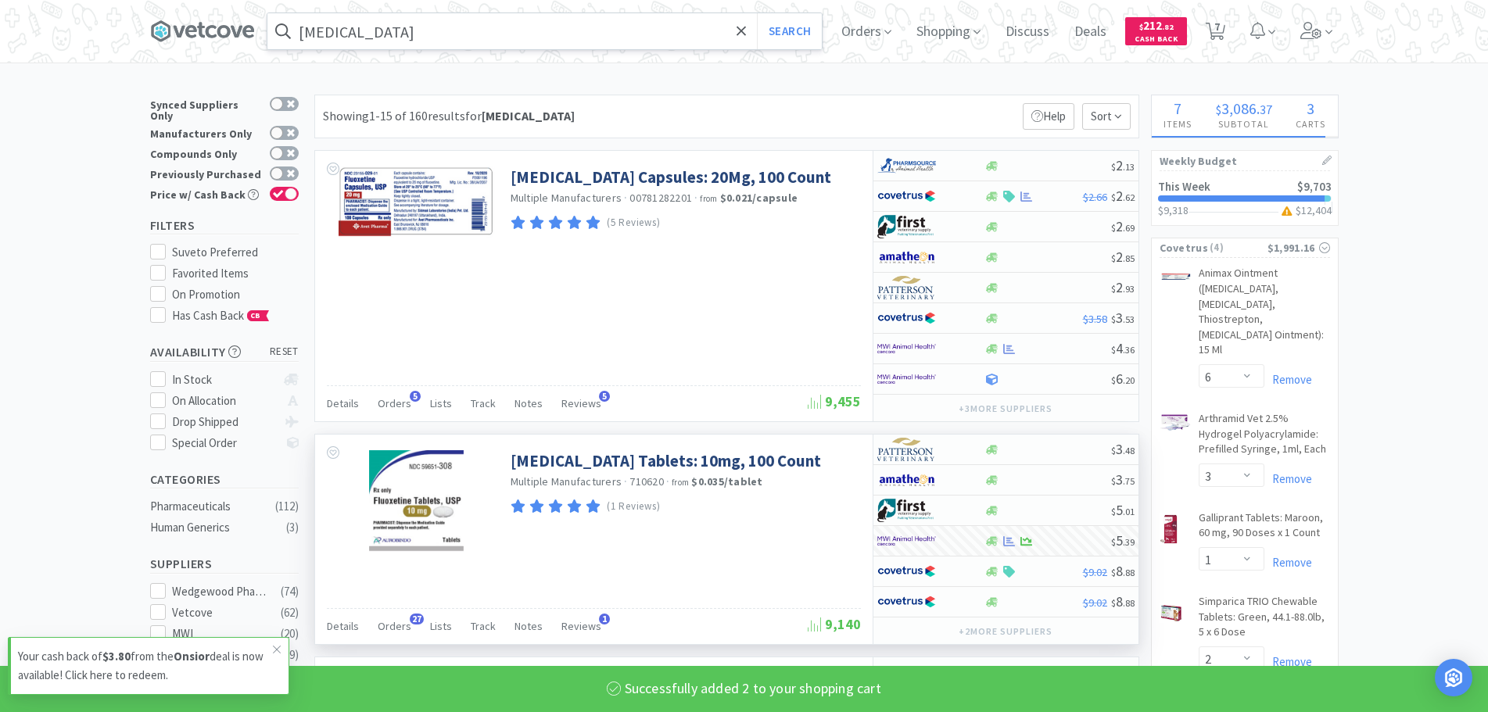
select select "2"
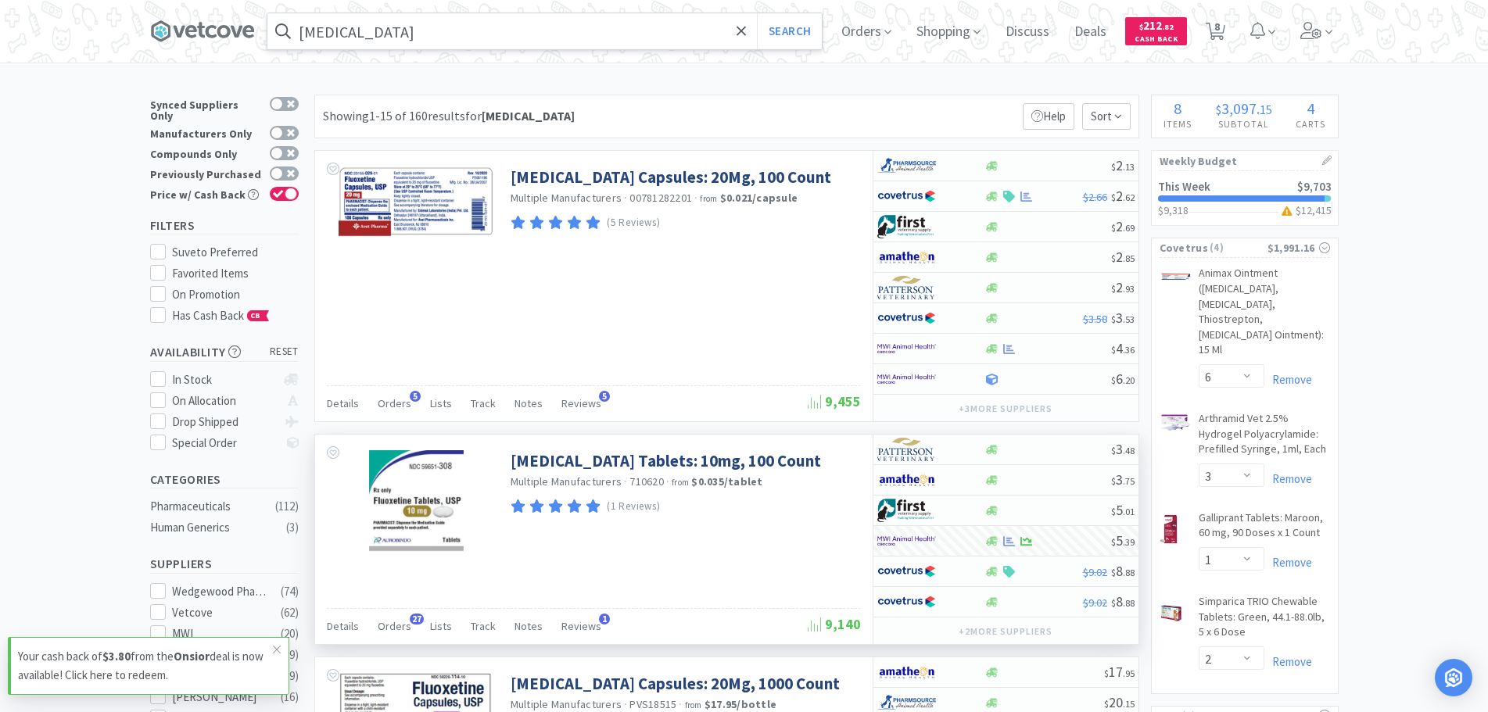
click at [380, 27] on input "fluoxetine" at bounding box center [544, 31] width 554 height 36
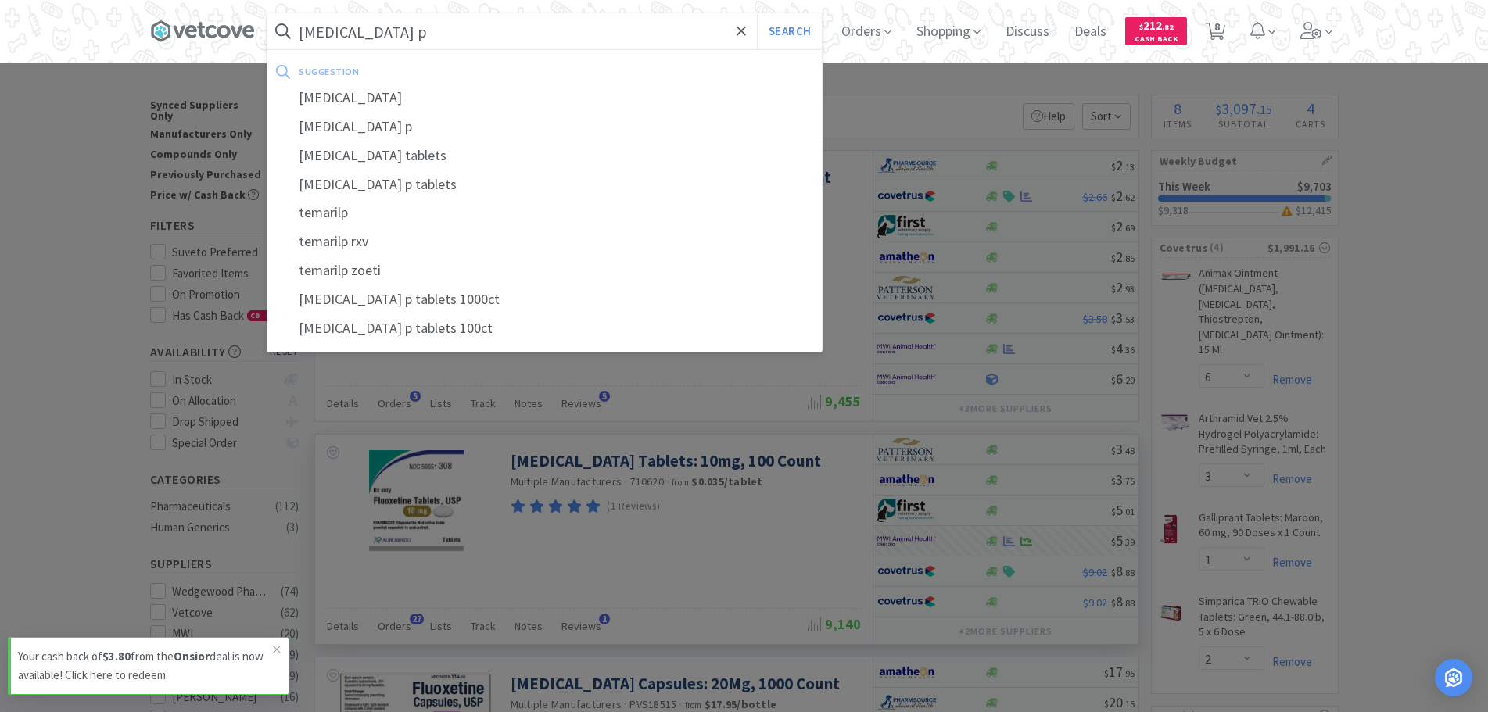
type input "temaril p"
click at [757, 13] on button "Search" at bounding box center [789, 31] width 65 height 36
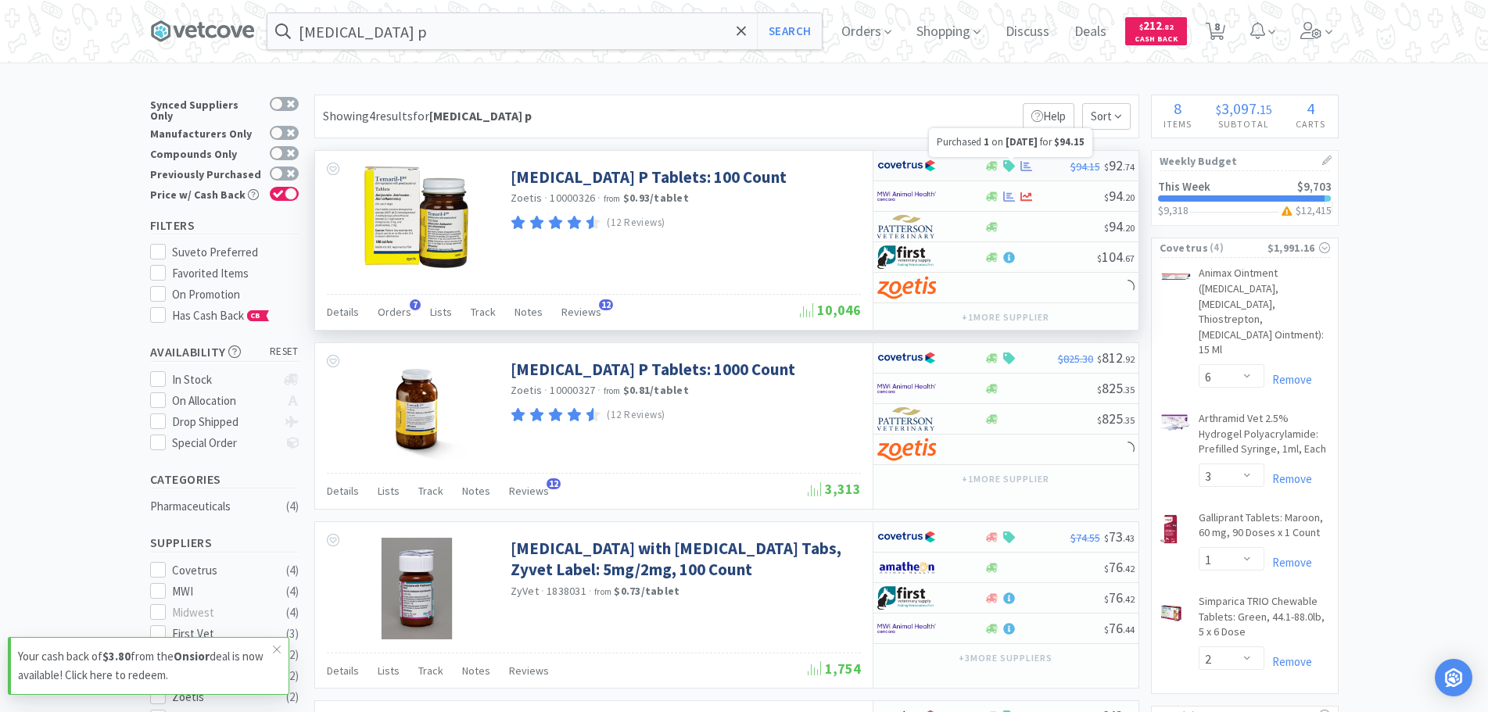
click at [1032, 168] on icon at bounding box center [1027, 166] width 12 height 12
select select "1"
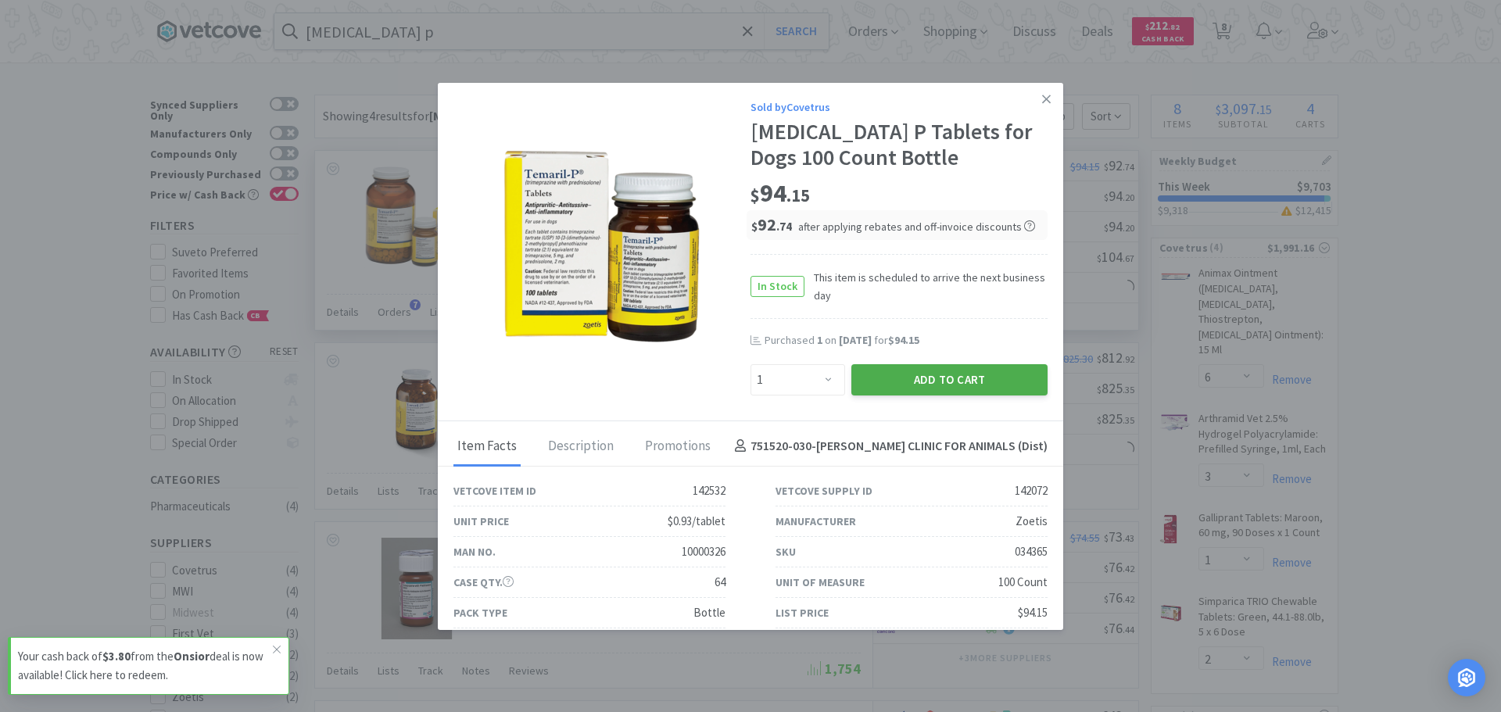
click at [932, 375] on button "Add to Cart" at bounding box center [950, 379] width 196 height 31
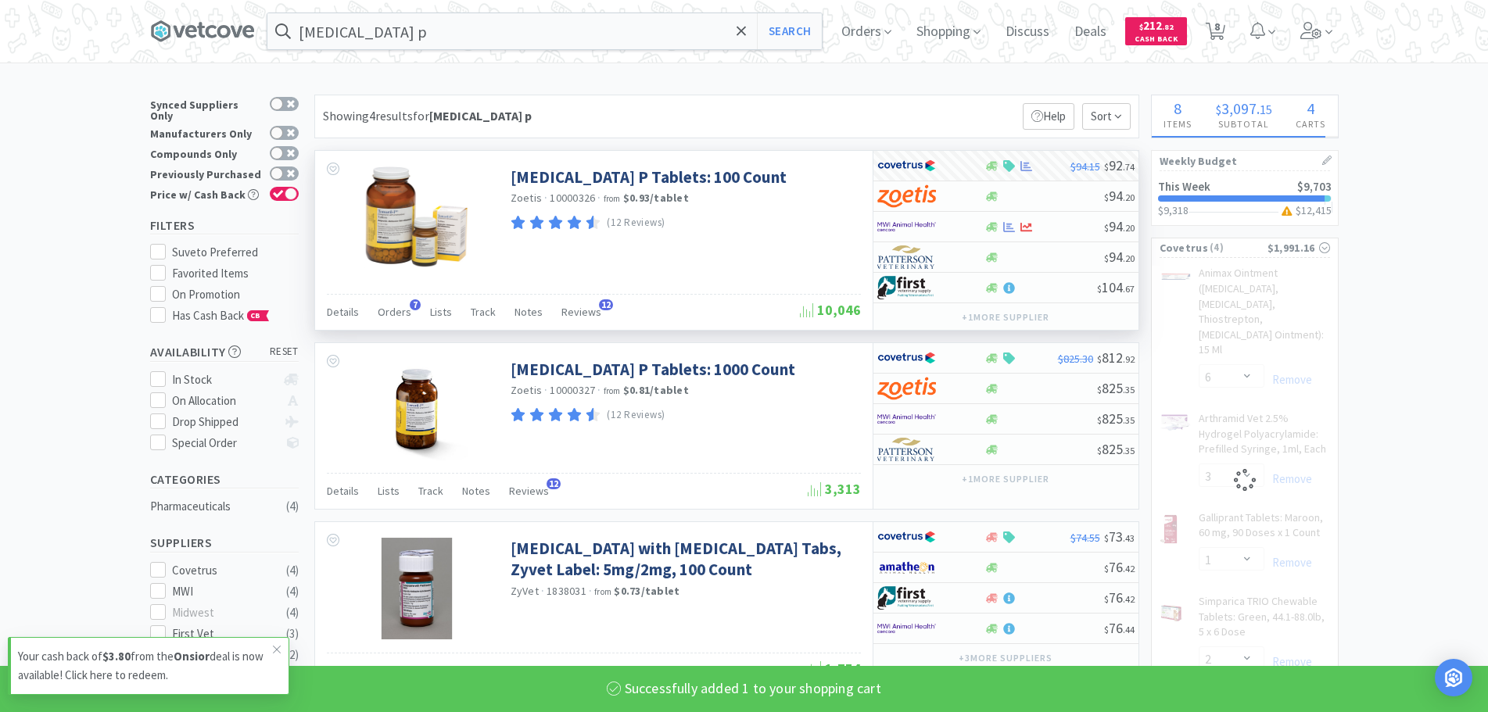
select select "1"
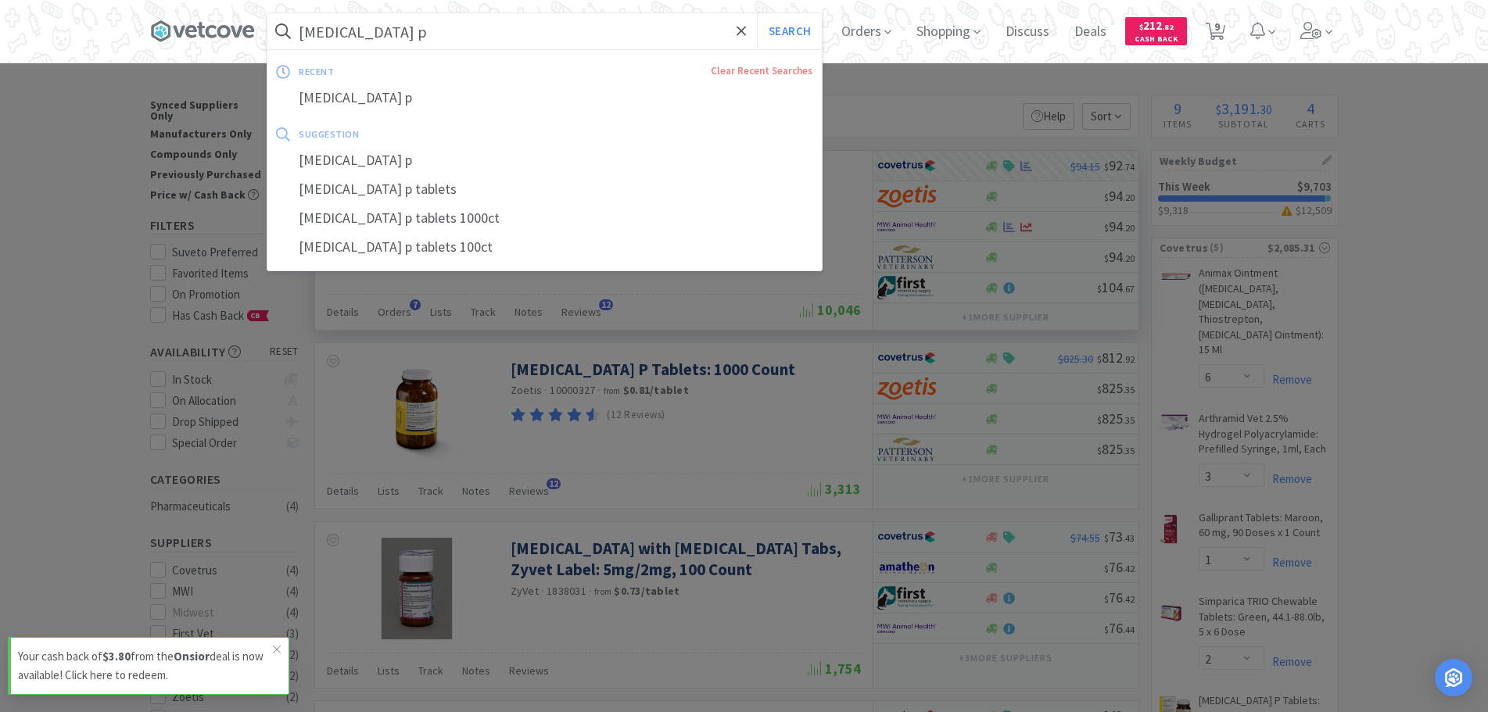
click at [375, 31] on input "temaril p" at bounding box center [544, 31] width 554 height 36
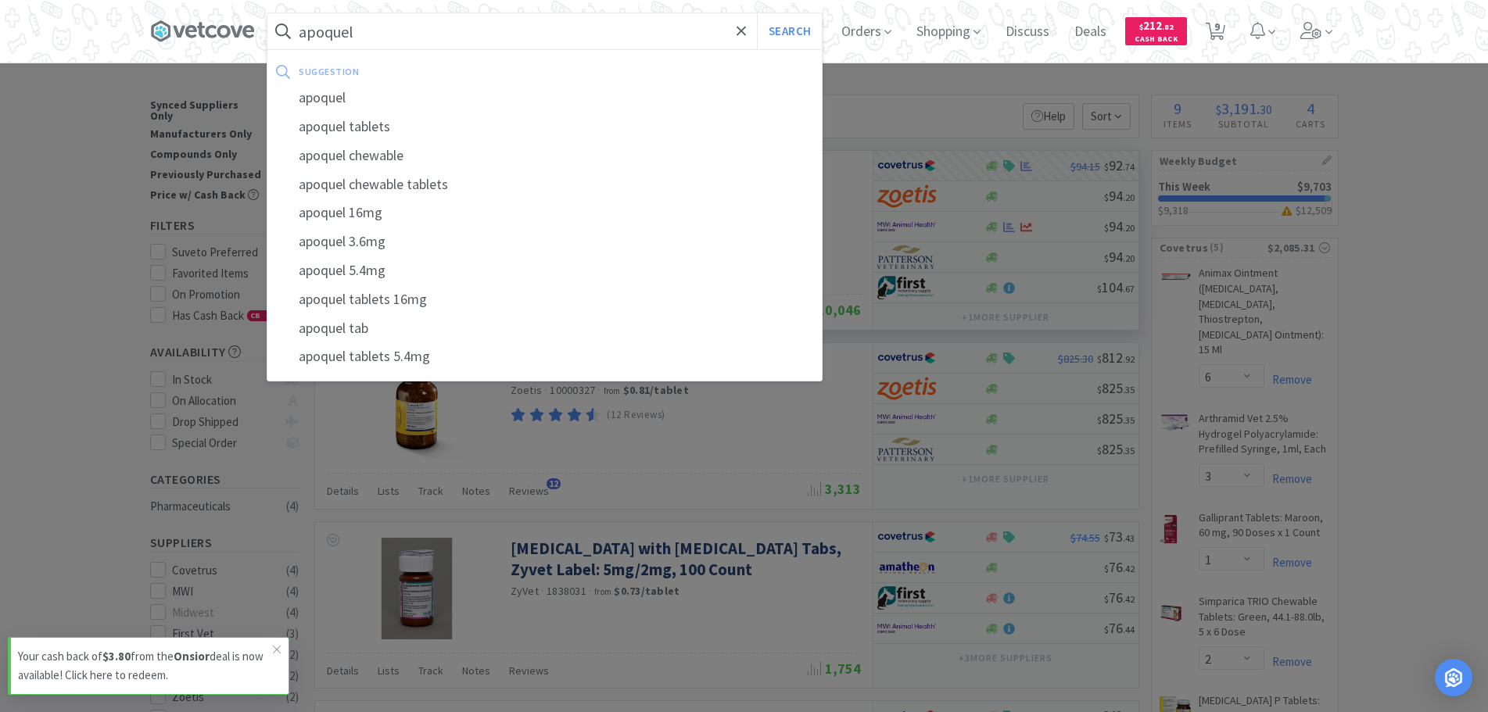
type input "apoquel"
click at [757, 13] on button "Search" at bounding box center [789, 31] width 65 height 36
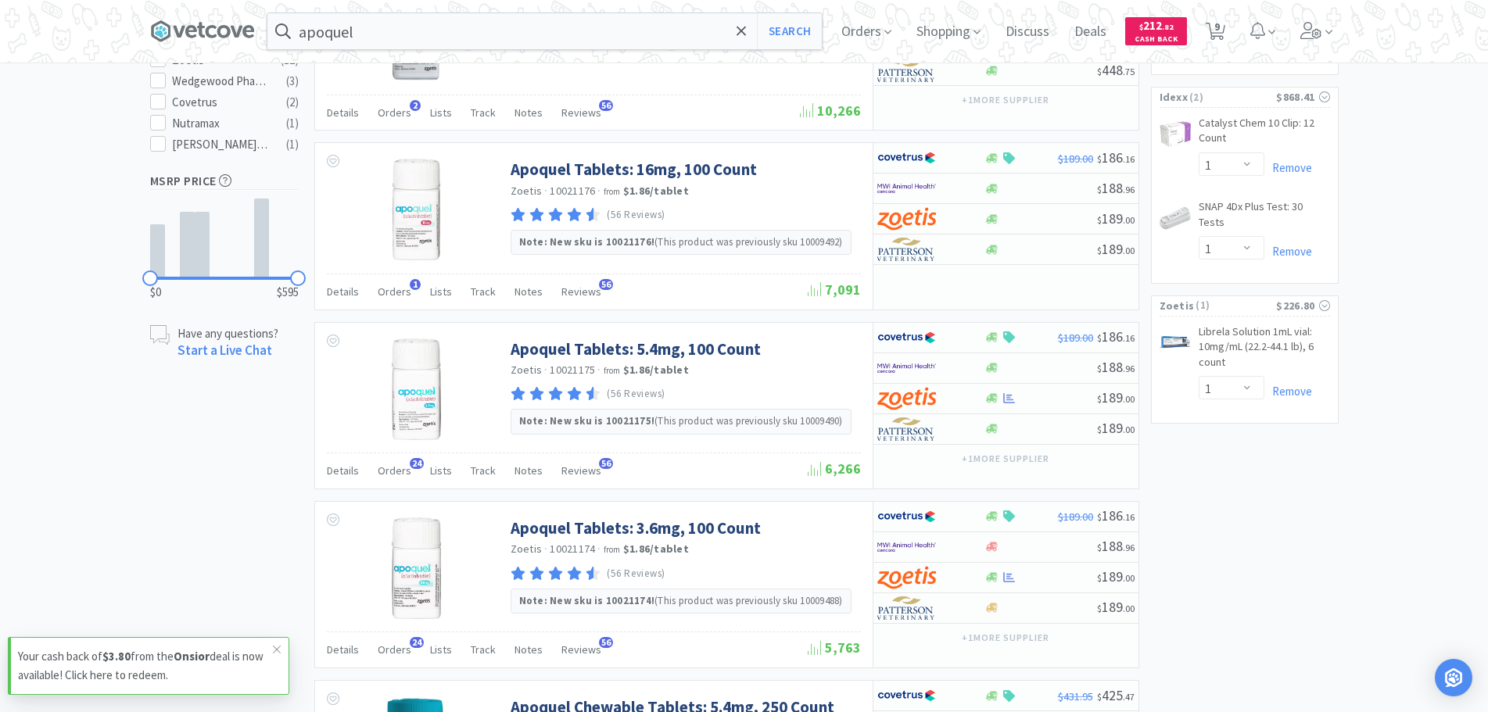
scroll to position [1008, 0]
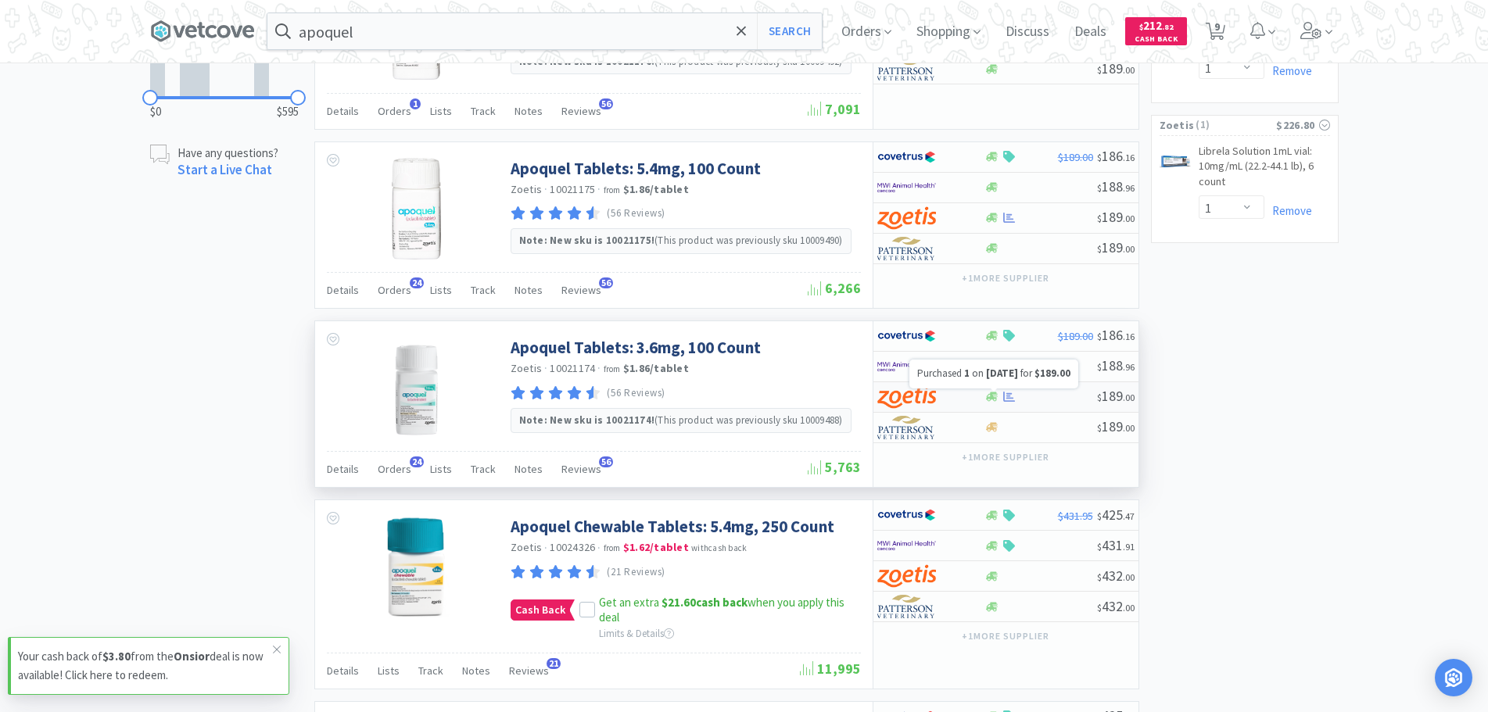
click at [1011, 396] on icon at bounding box center [1009, 397] width 12 height 12
select select "1"
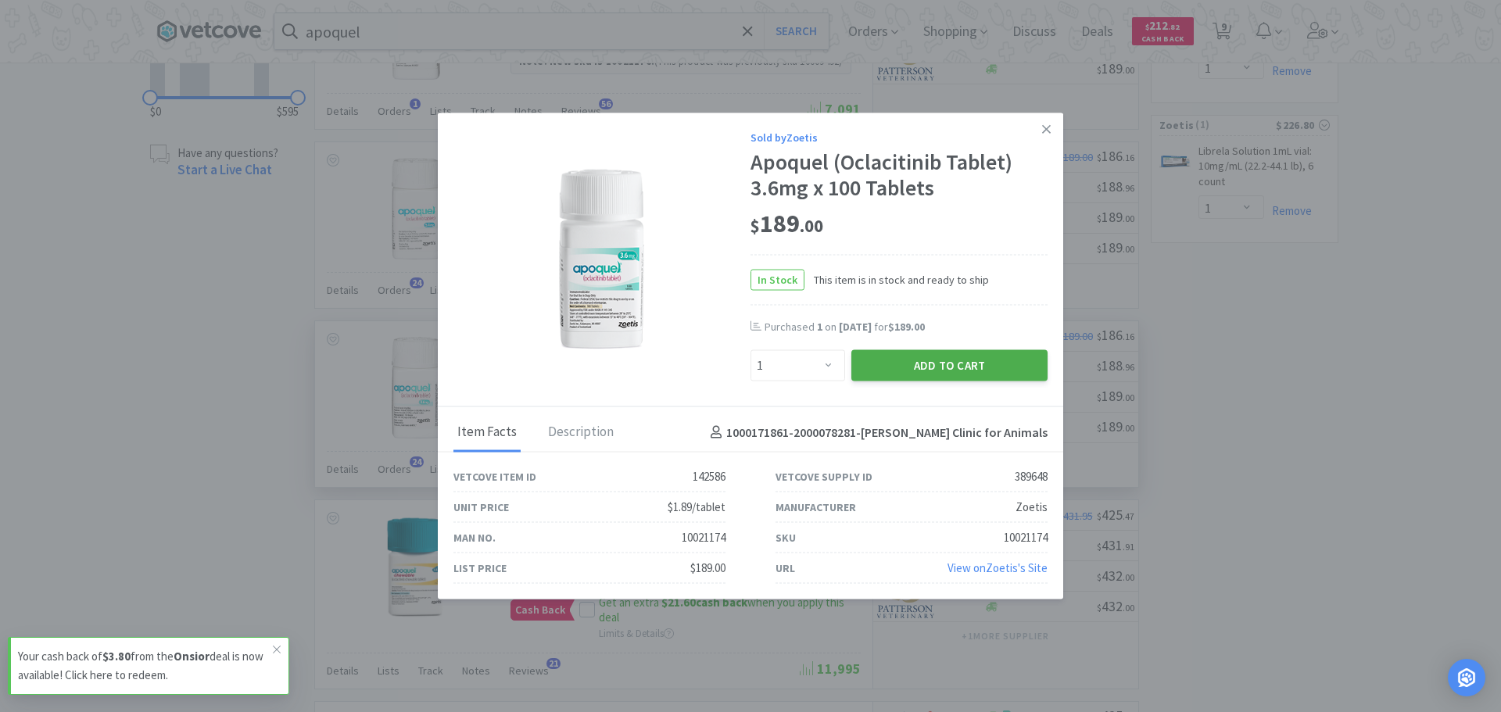
click at [981, 363] on button "Add to Cart" at bounding box center [950, 365] width 196 height 31
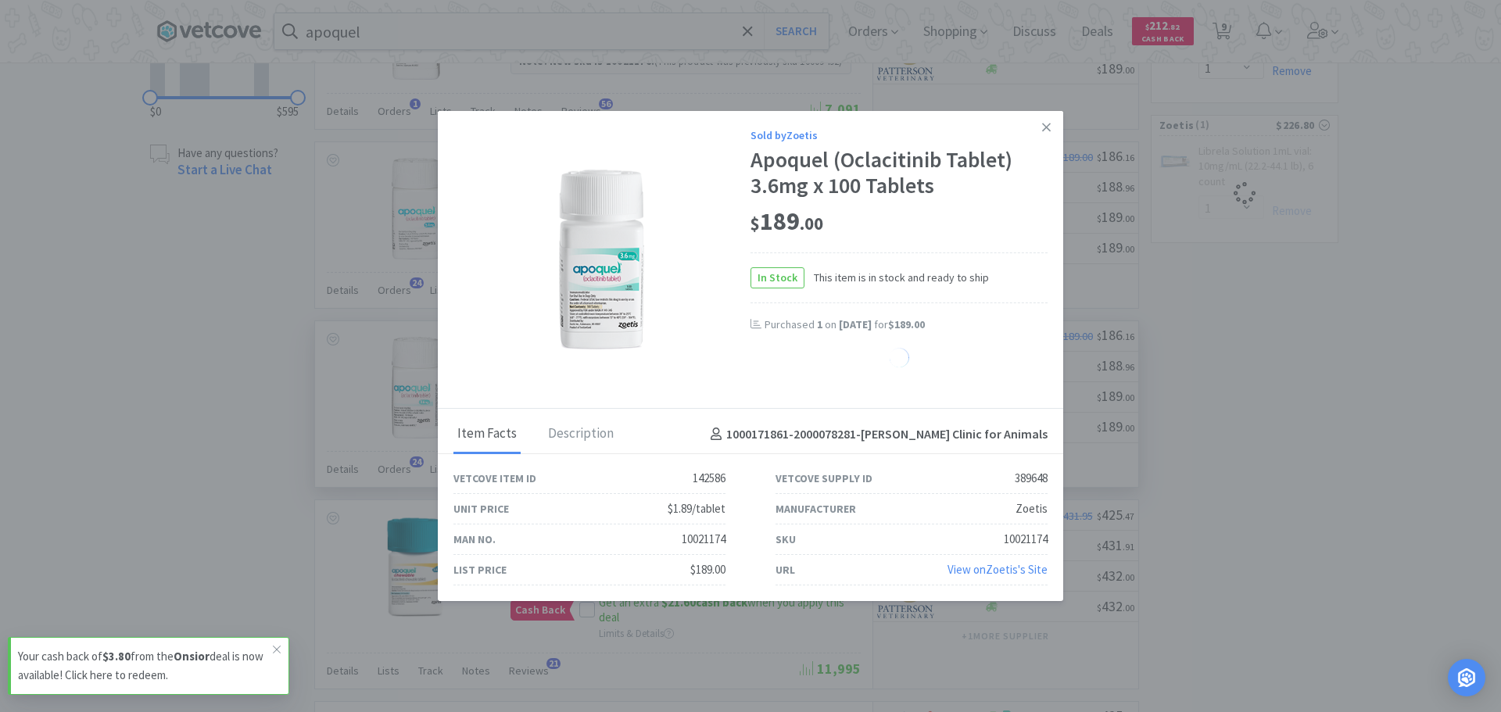
select select "1"
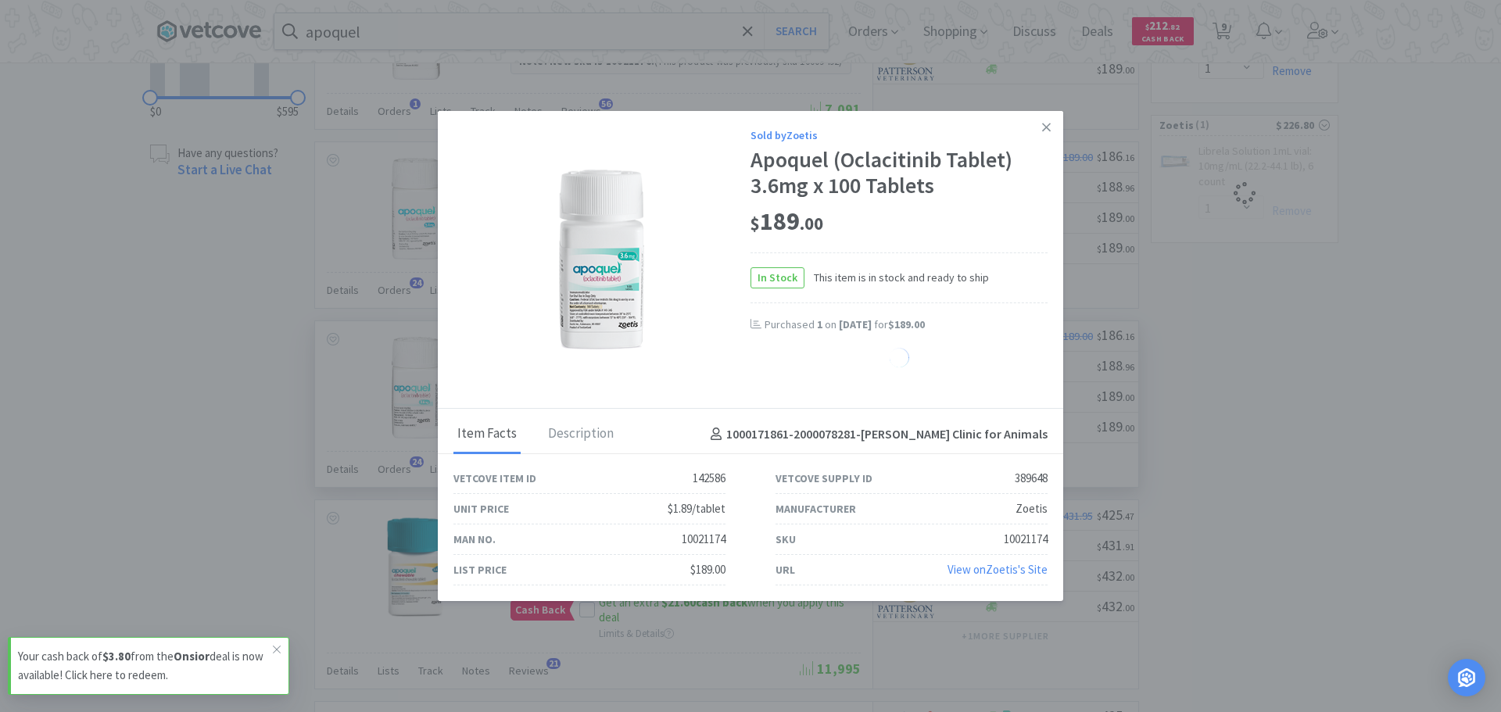
select select "1"
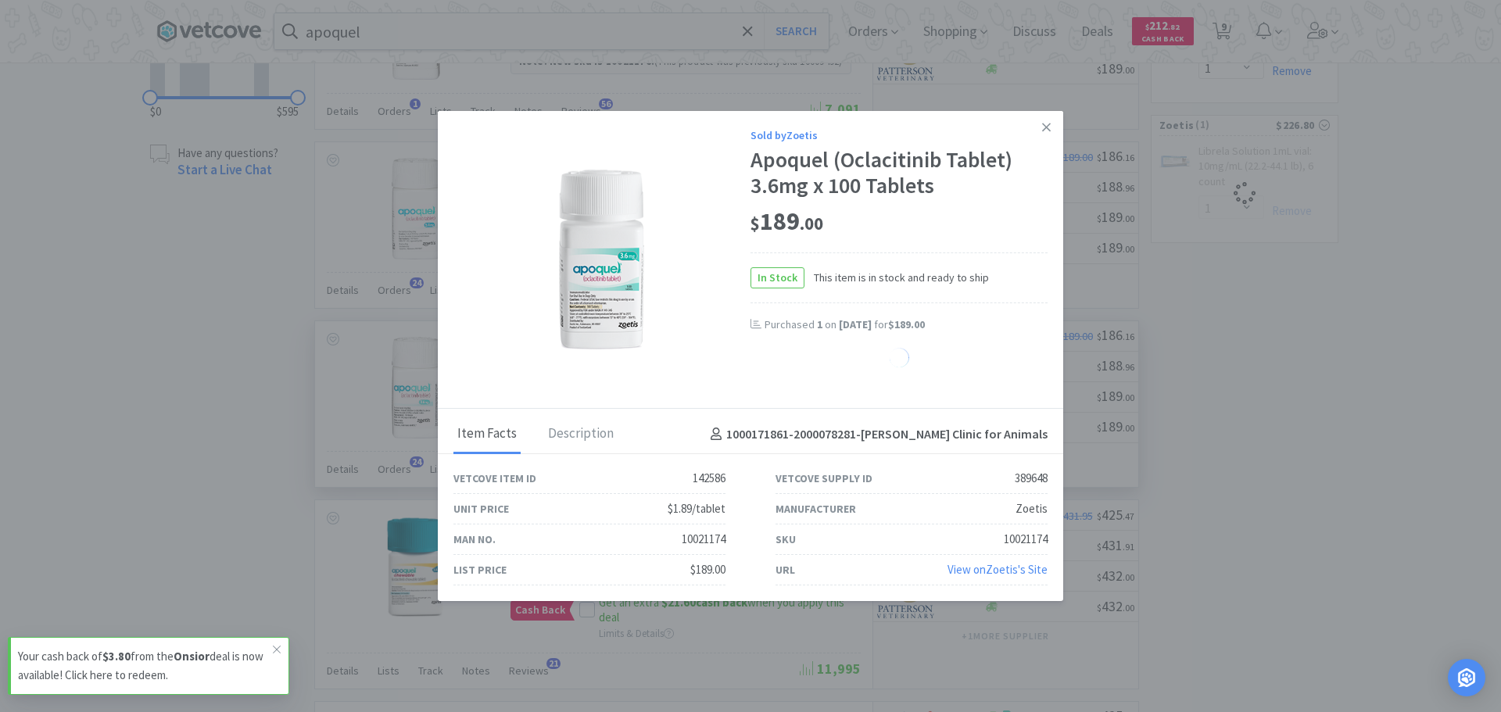
select select "1"
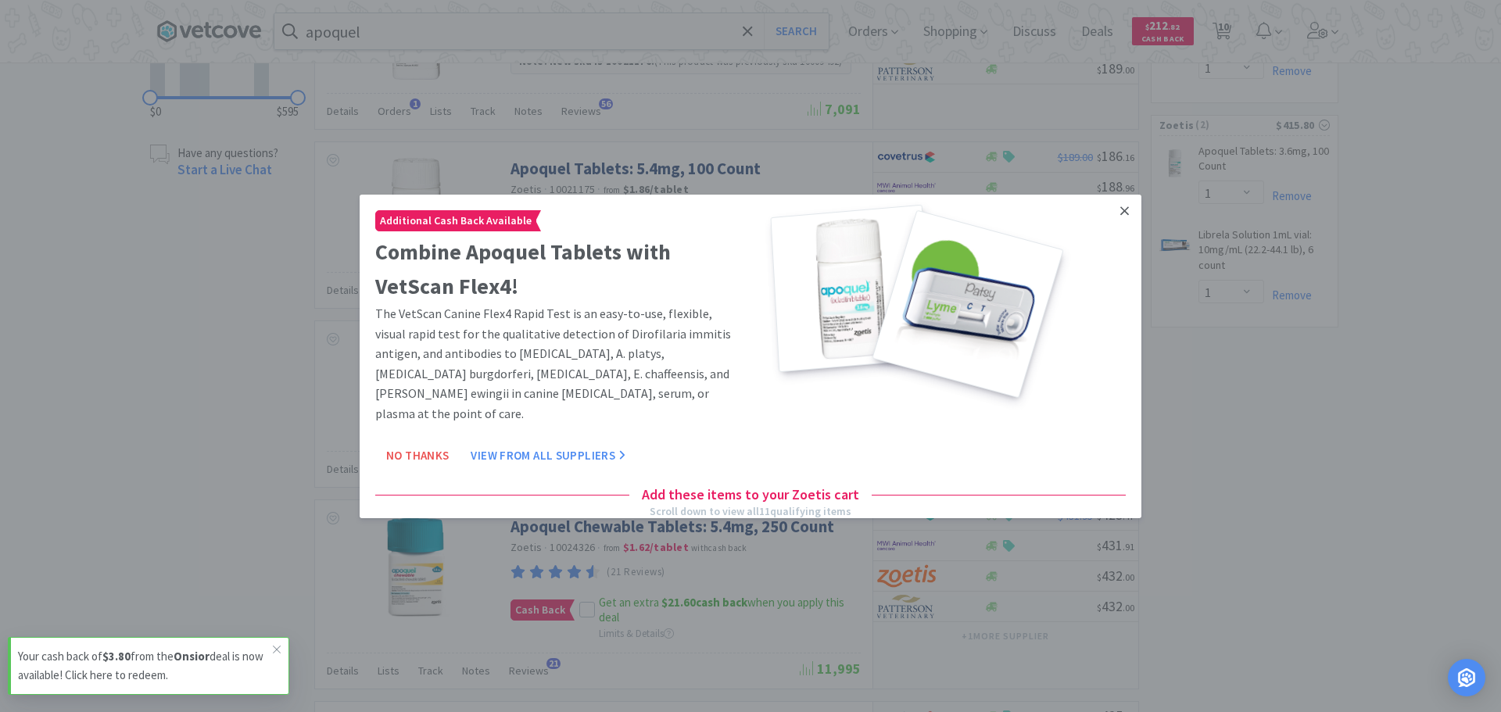
click at [1117, 214] on link at bounding box center [1124, 211] width 27 height 34
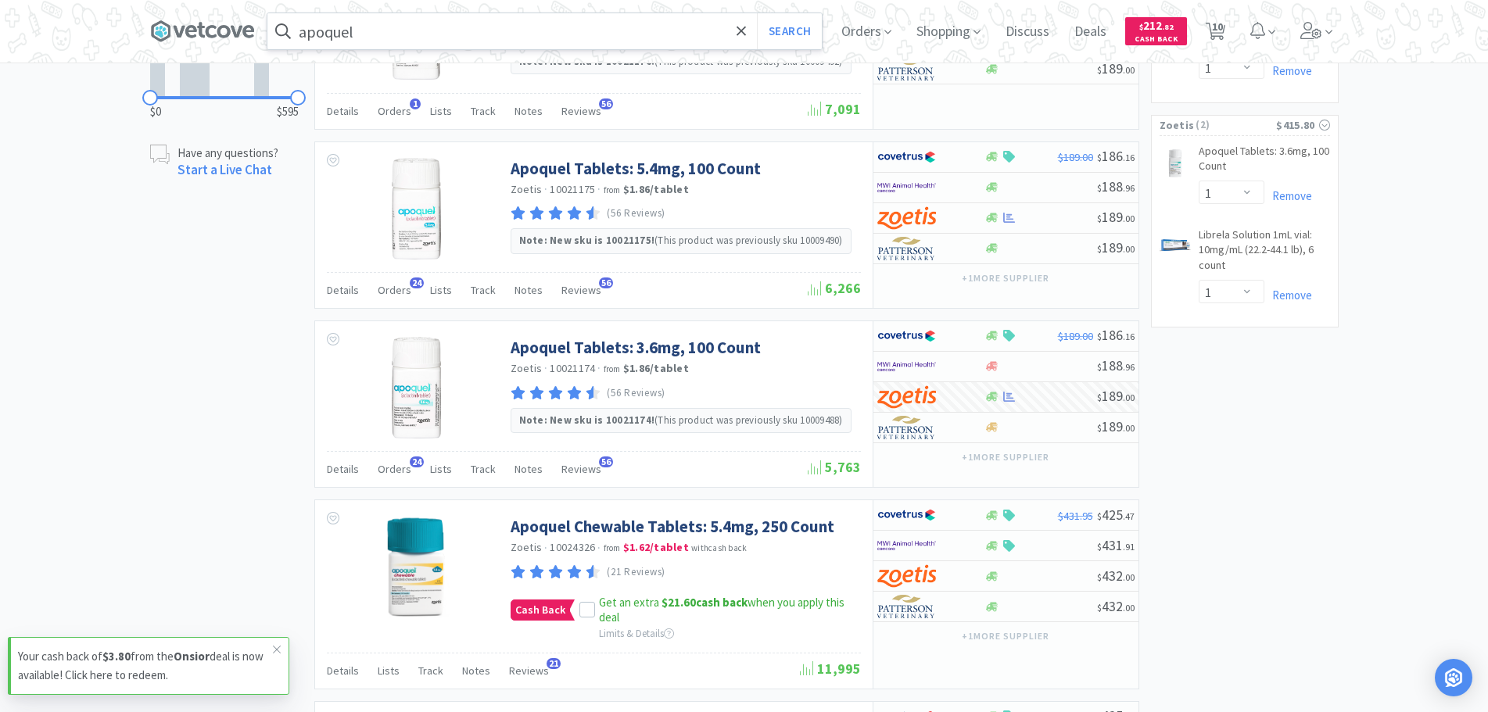
click at [554, 35] on input "apoquel" at bounding box center [544, 31] width 554 height 36
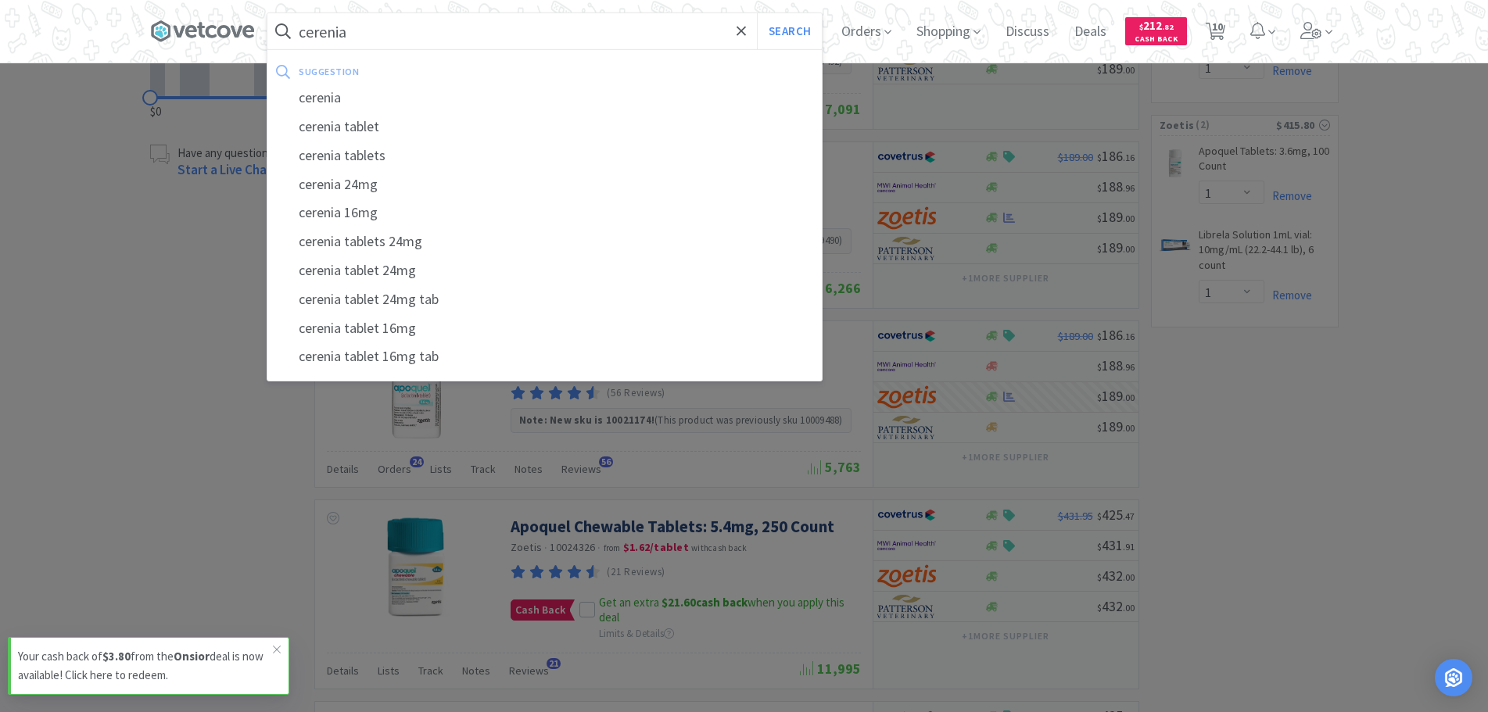
type input "cerenia"
click at [757, 13] on button "Search" at bounding box center [789, 31] width 65 height 36
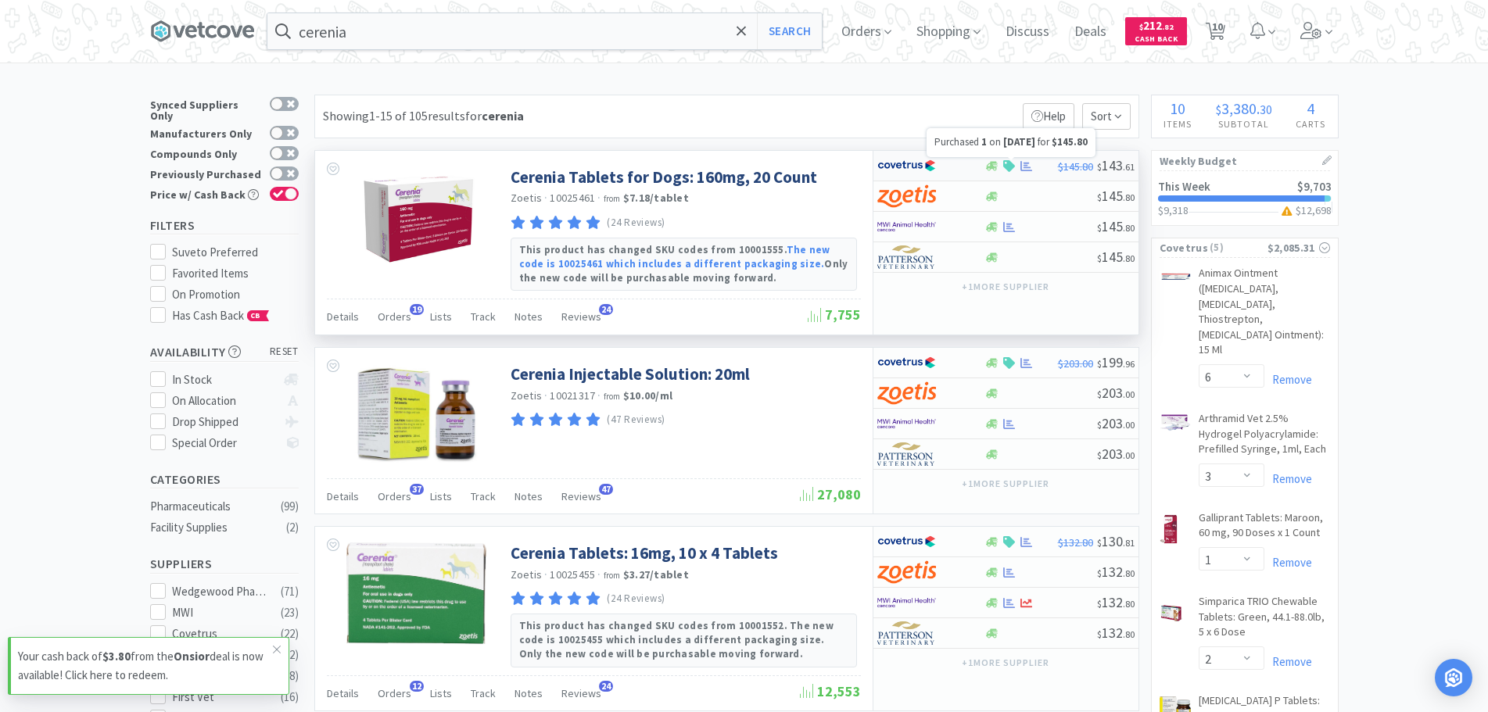
click at [1024, 167] on icon at bounding box center [1027, 165] width 12 height 10
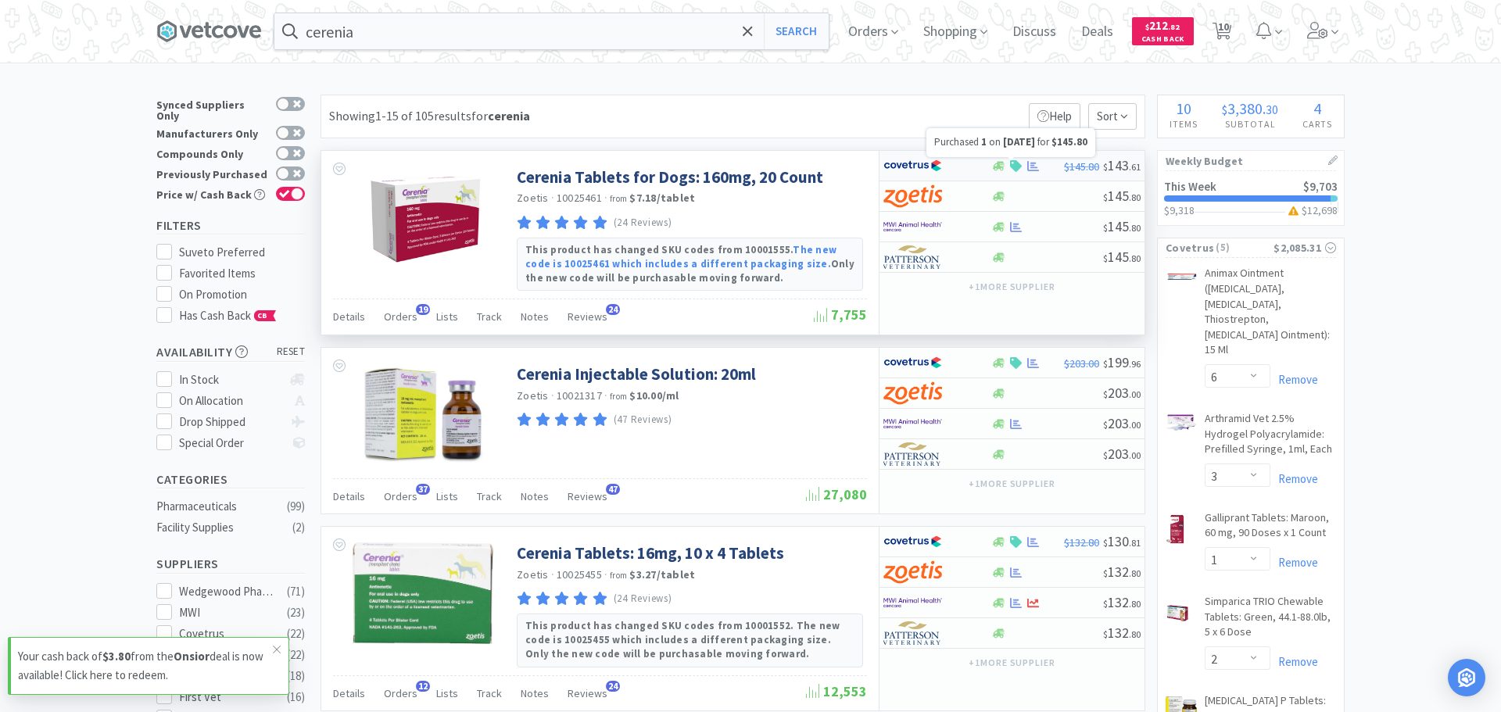
select select "1"
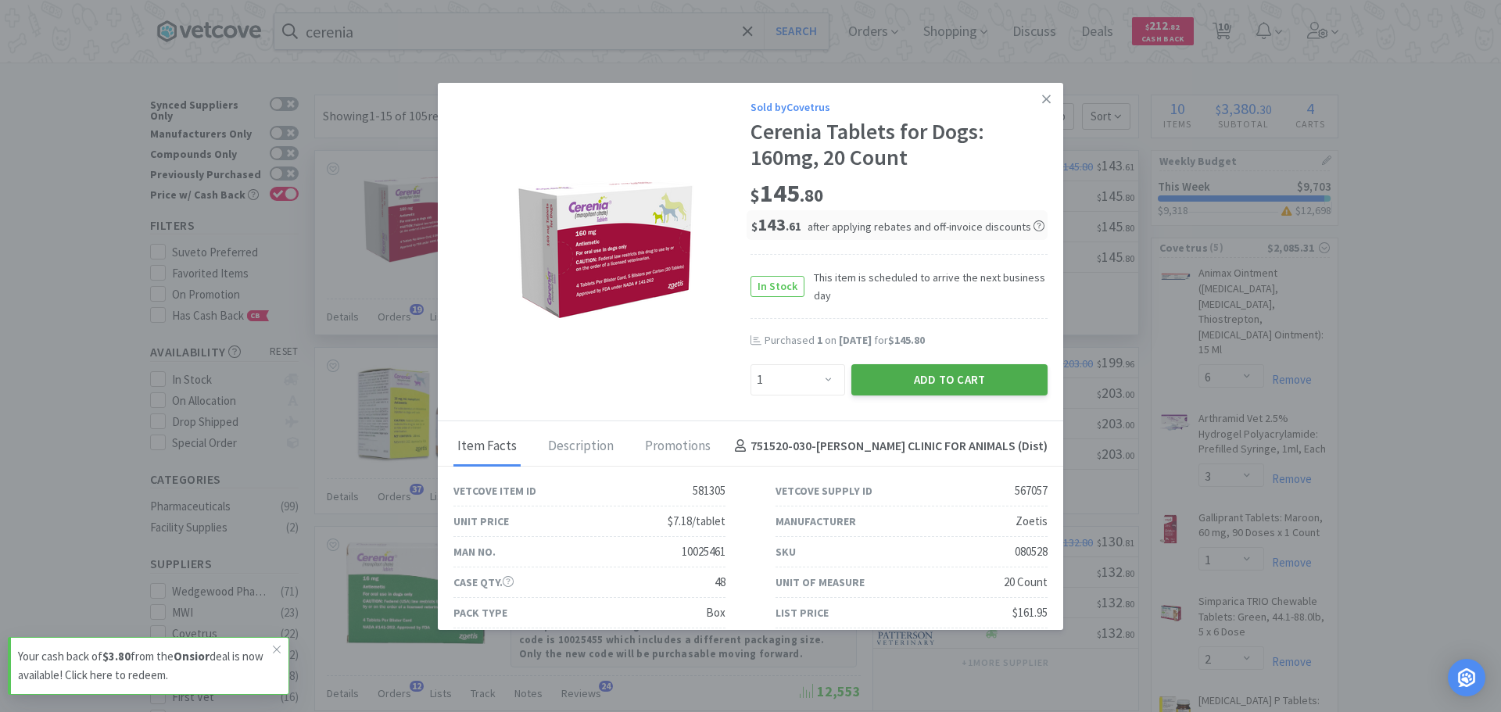
click at [906, 375] on button "Add to Cart" at bounding box center [950, 379] width 196 height 31
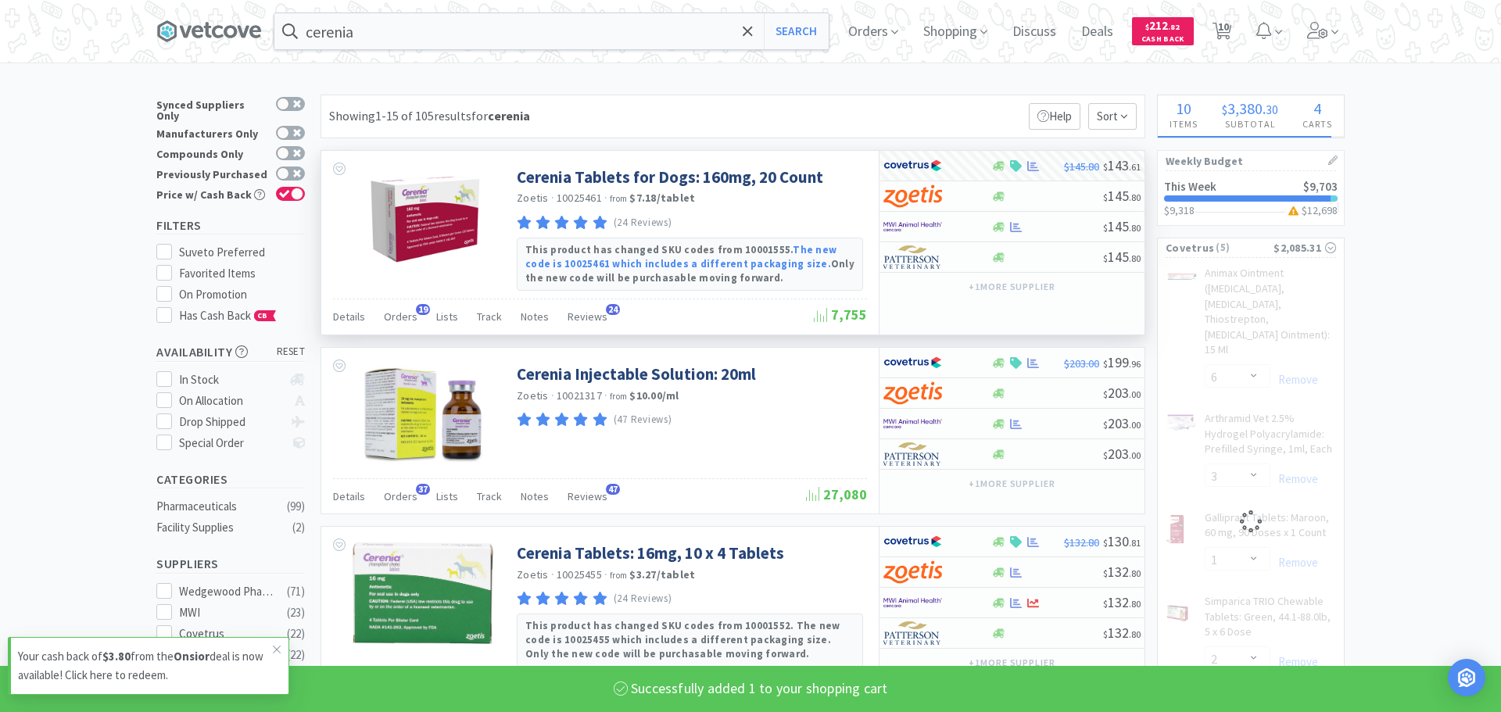
select select "2"
select select "1"
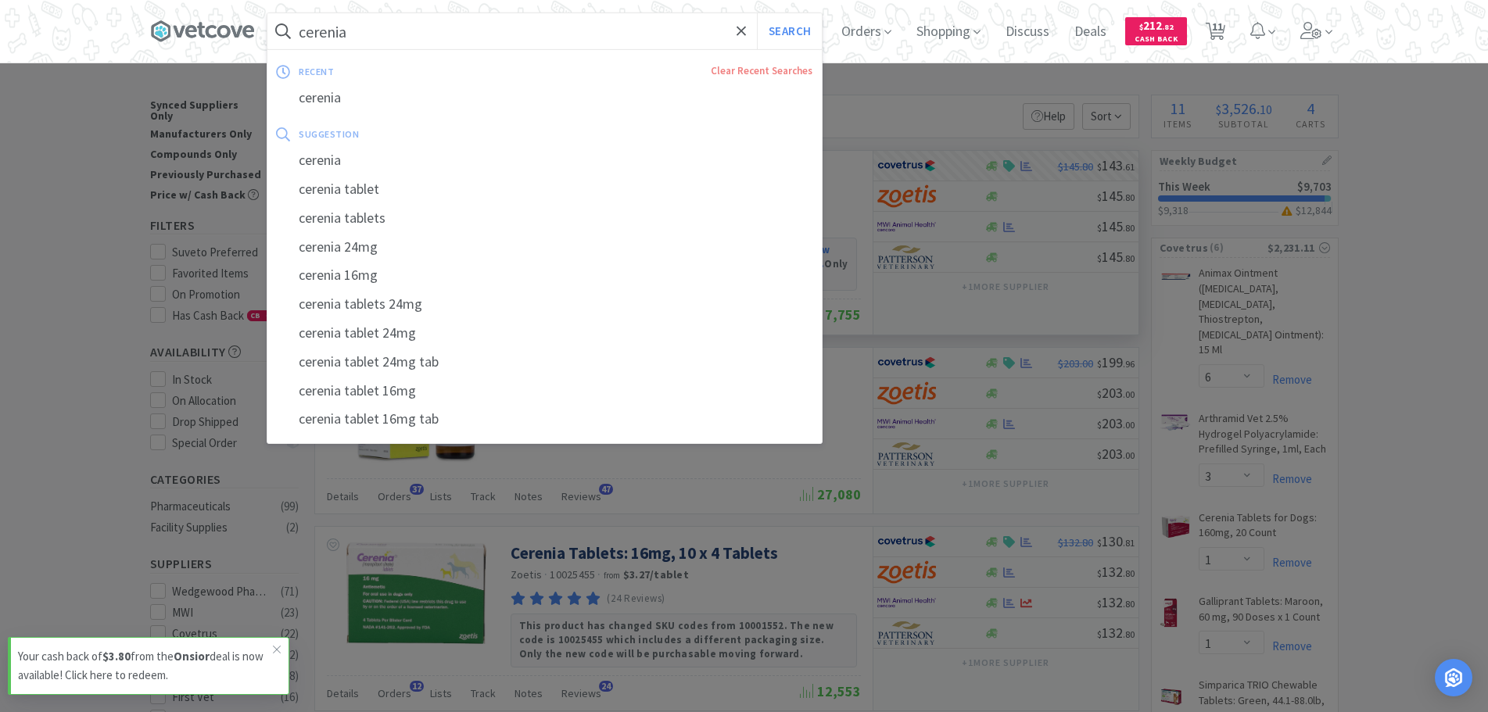
click at [375, 41] on input "cerenia" at bounding box center [544, 31] width 554 height 36
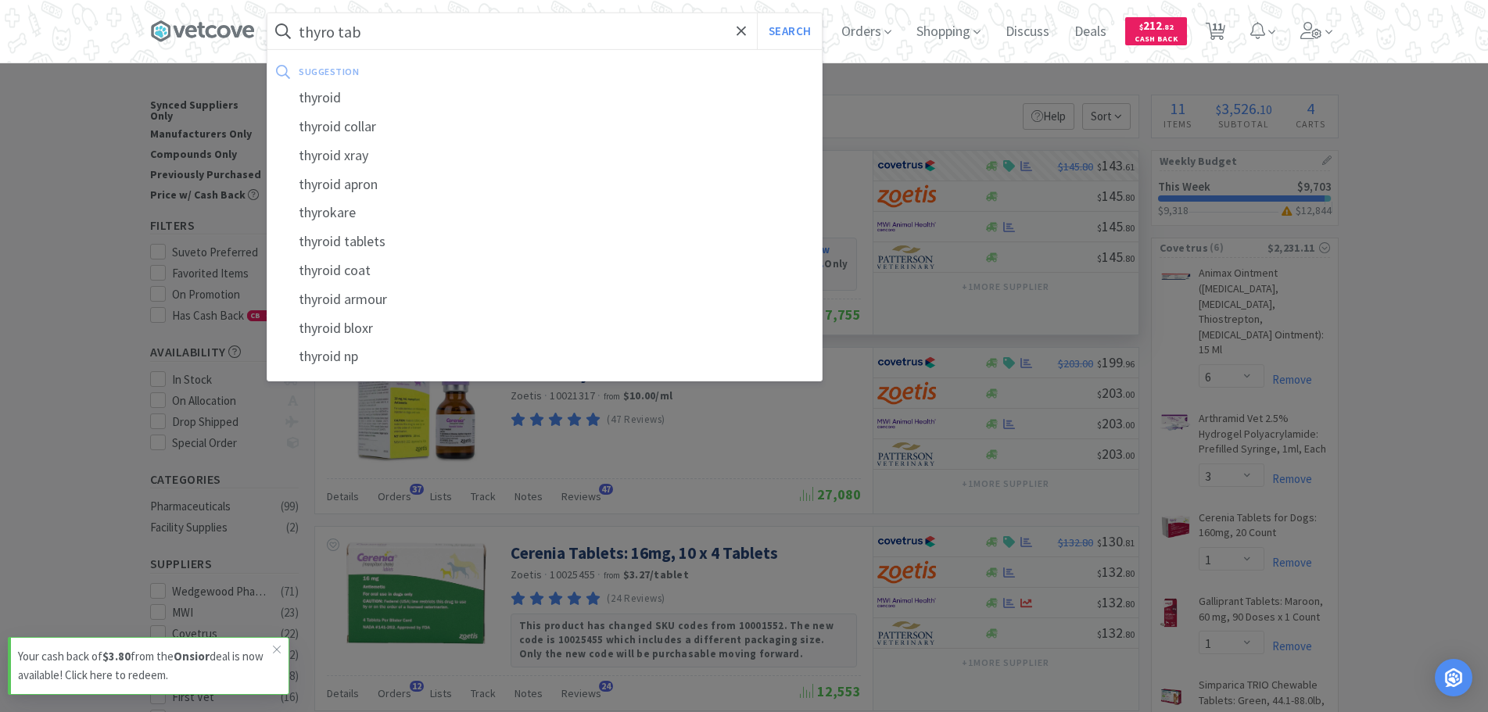
type input "thyro tab"
click at [757, 13] on button "Search" at bounding box center [789, 31] width 65 height 36
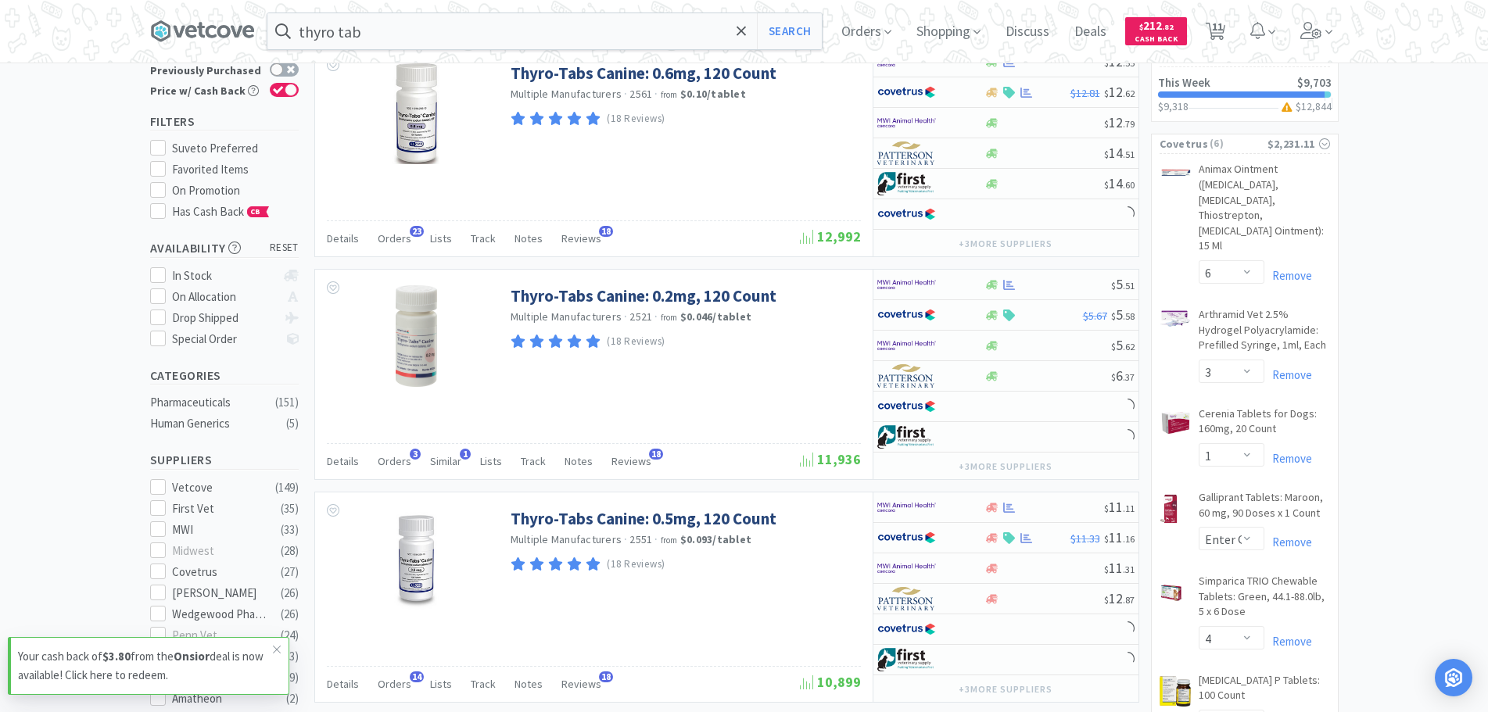
scroll to position [199, 0]
